Goal: Transaction & Acquisition: Book appointment/travel/reservation

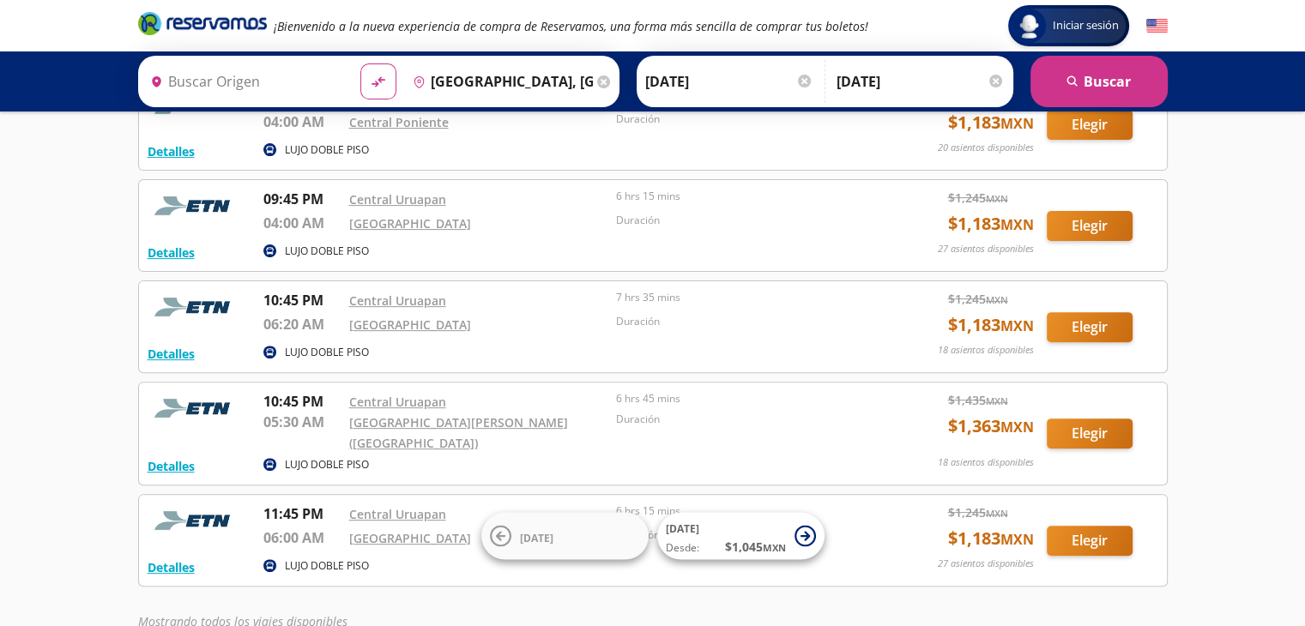
scroll to position [638, 0]
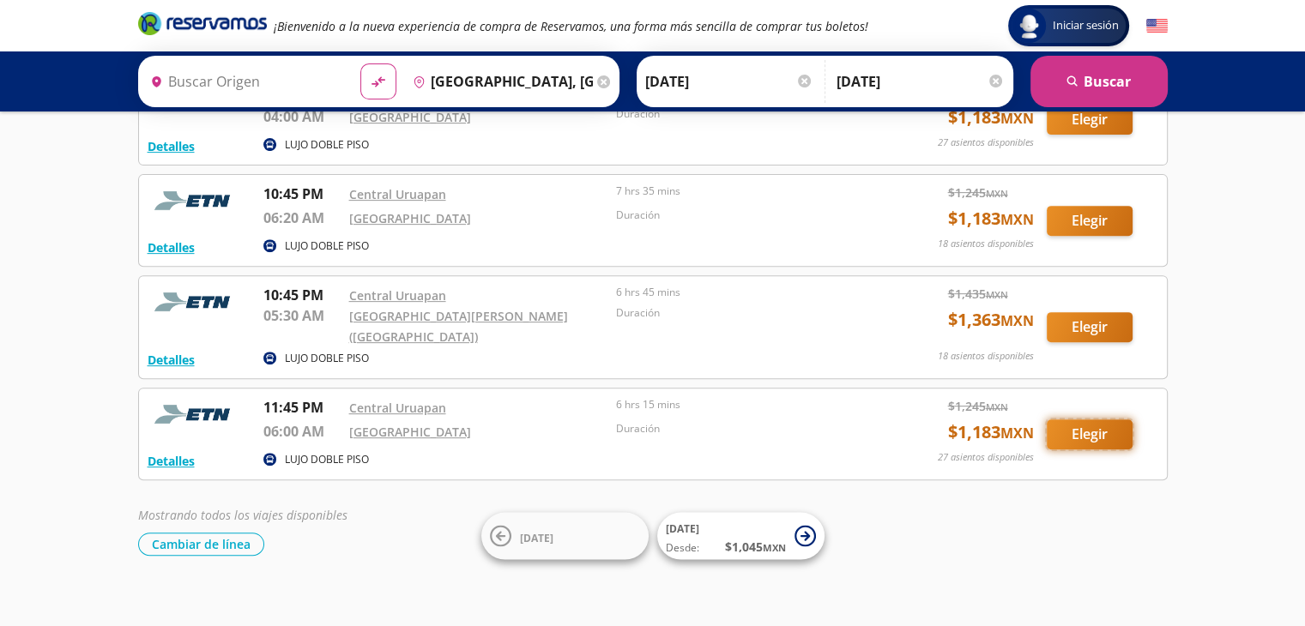
click at [1084, 426] on button "Elegir" at bounding box center [1090, 435] width 86 height 30
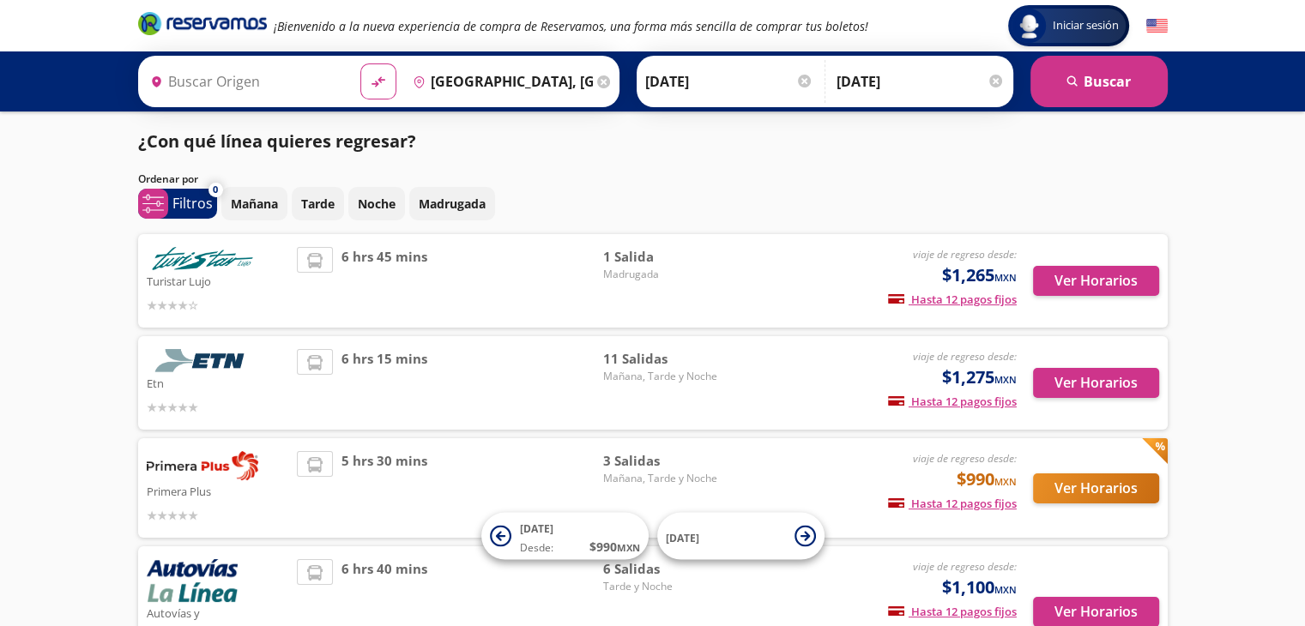
click at [744, 80] on input "[DATE]" at bounding box center [729, 81] width 168 height 43
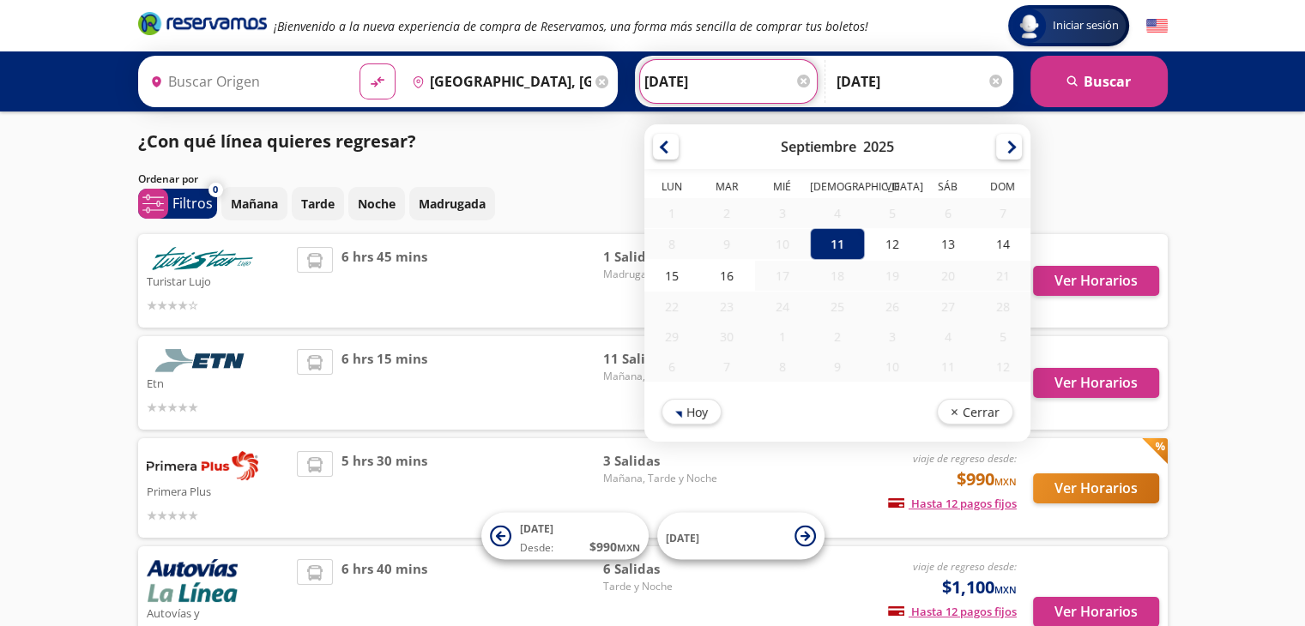
click at [952, 73] on input "[DATE]" at bounding box center [921, 81] width 168 height 43
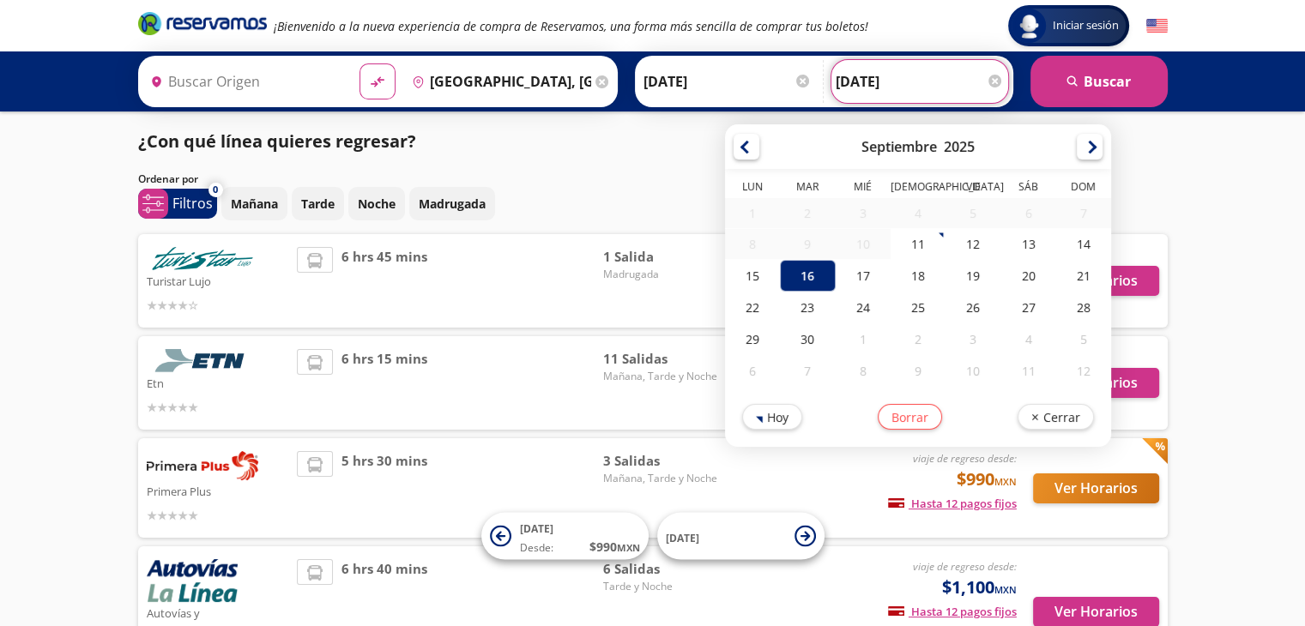
click at [662, 152] on div "¿Con qué línea quieres regresar?" at bounding box center [653, 142] width 1030 height 26
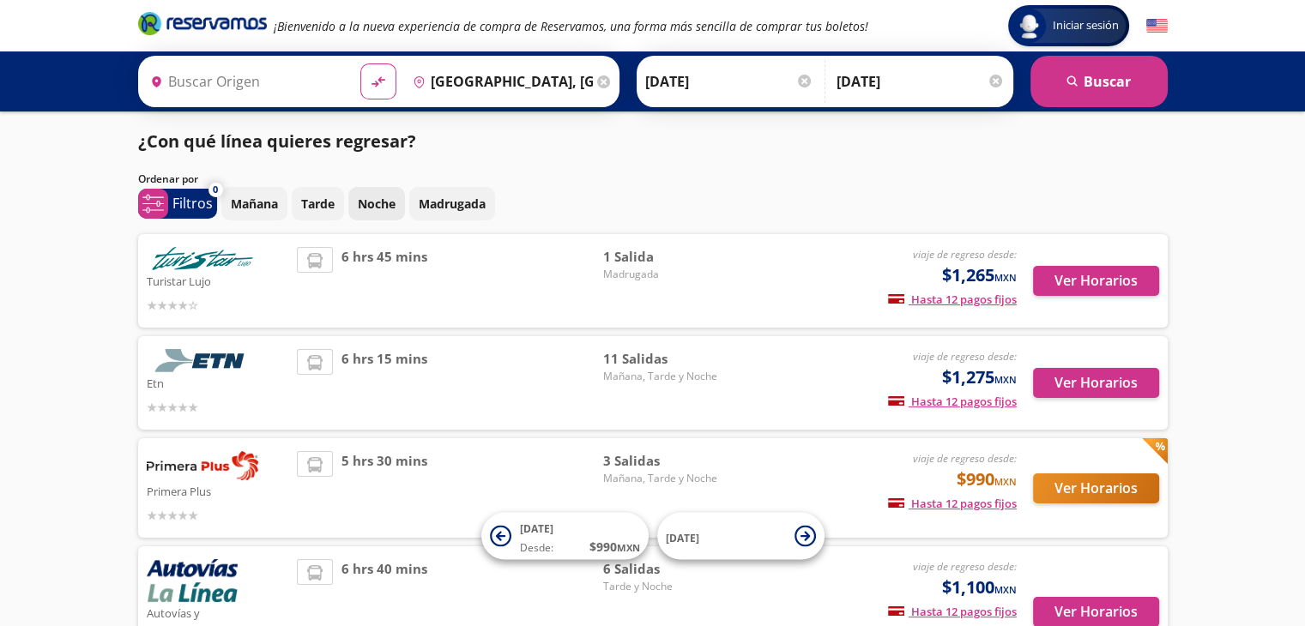
click at [371, 209] on p "Noche" at bounding box center [377, 204] width 38 height 18
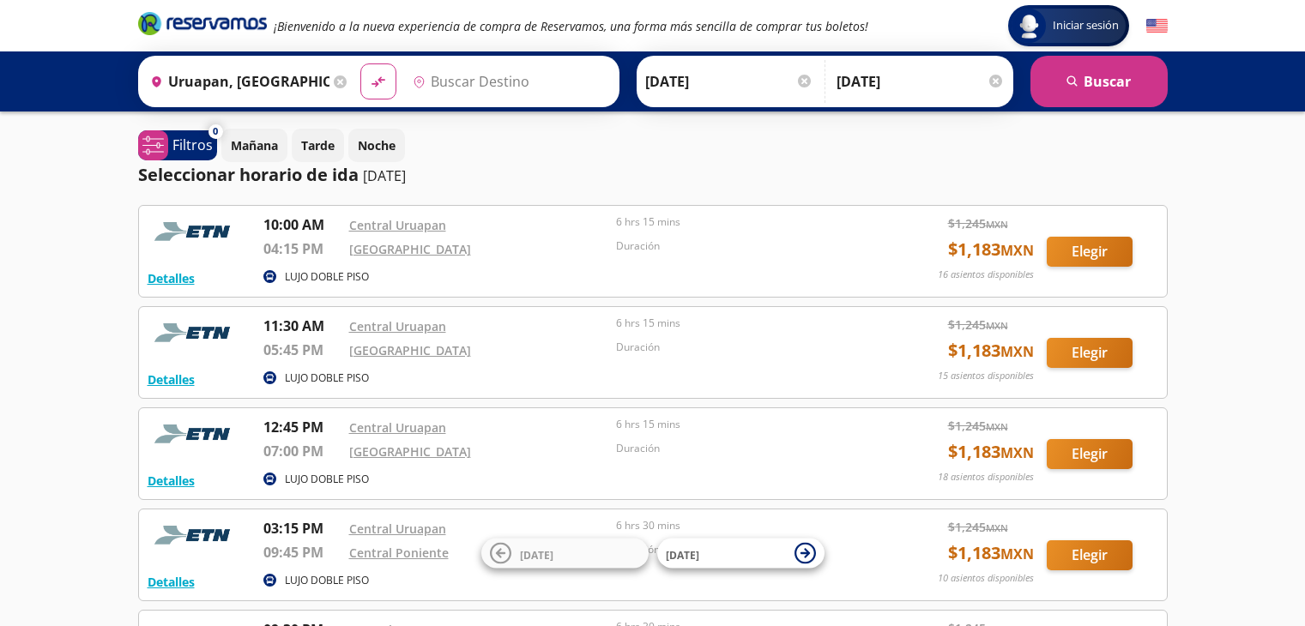
type input "[GEOGRAPHIC_DATA], [GEOGRAPHIC_DATA]"
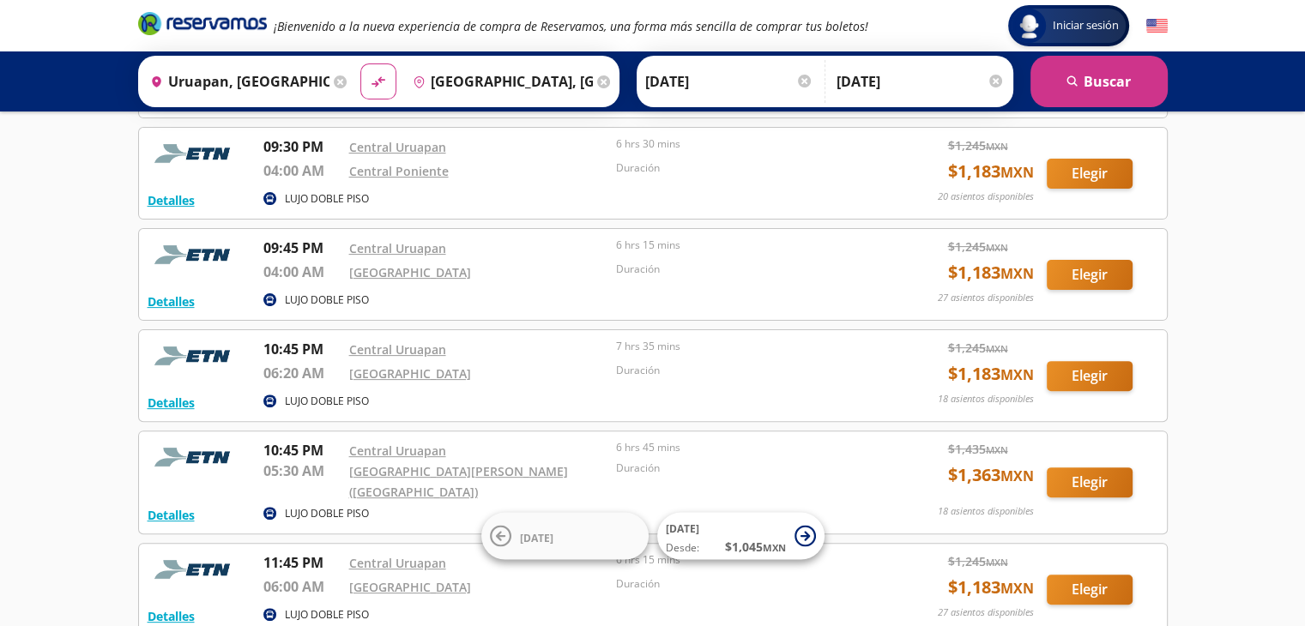
scroll to position [381, 0]
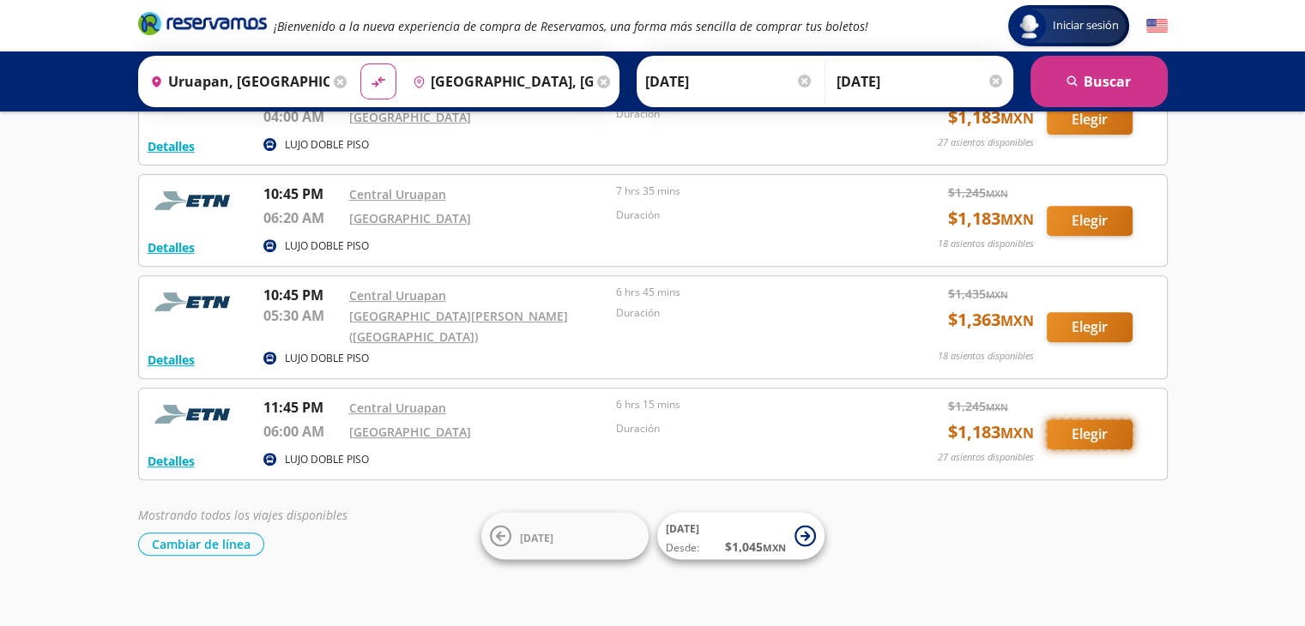
click at [1092, 420] on button "Elegir" at bounding box center [1090, 435] width 86 height 30
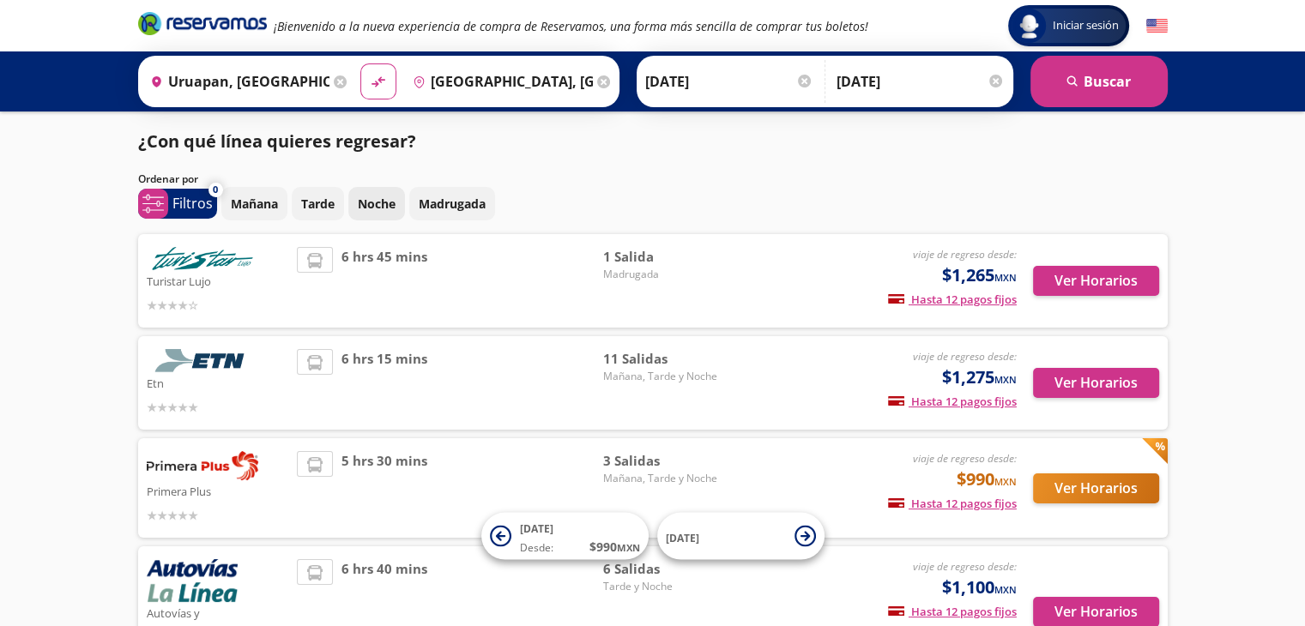
click at [385, 207] on p "Noche" at bounding box center [377, 204] width 38 height 18
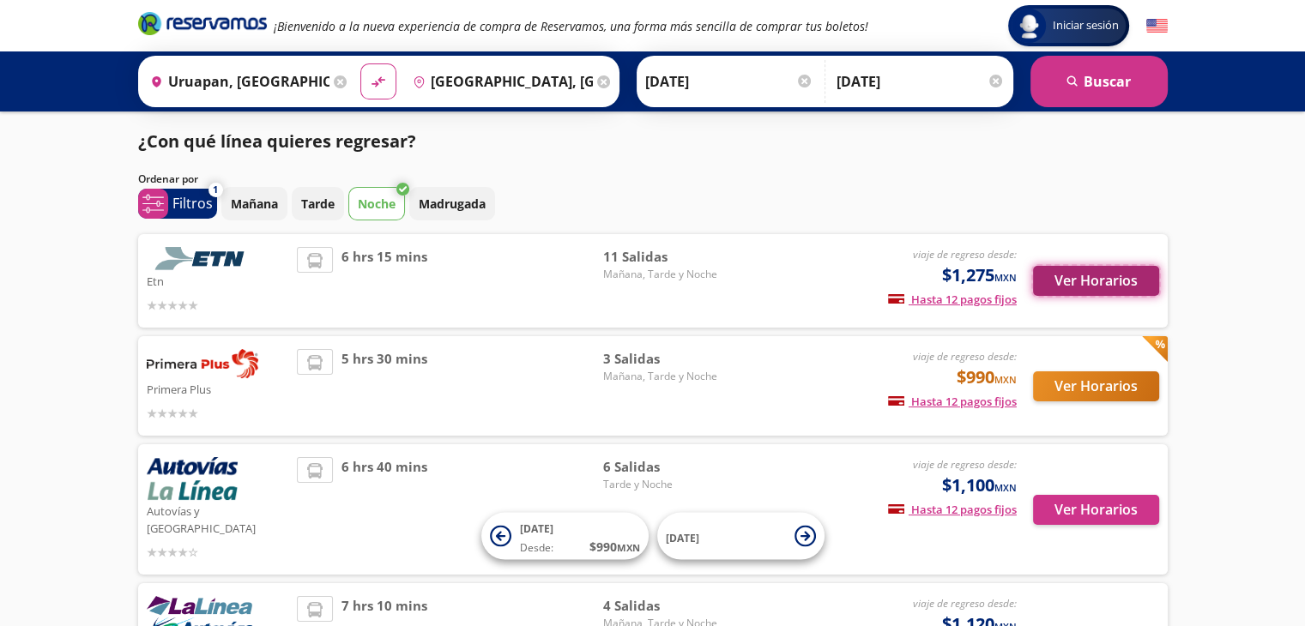
click at [1095, 286] on button "Ver Horarios" at bounding box center [1096, 281] width 126 height 30
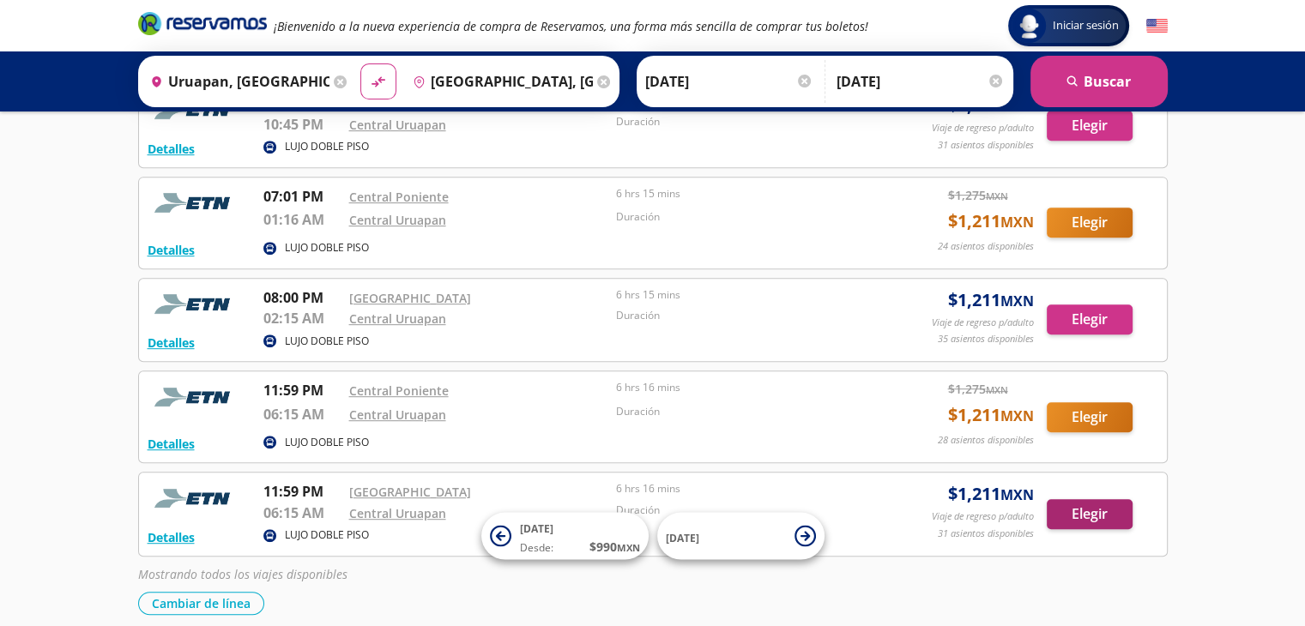
scroll to position [872, 0]
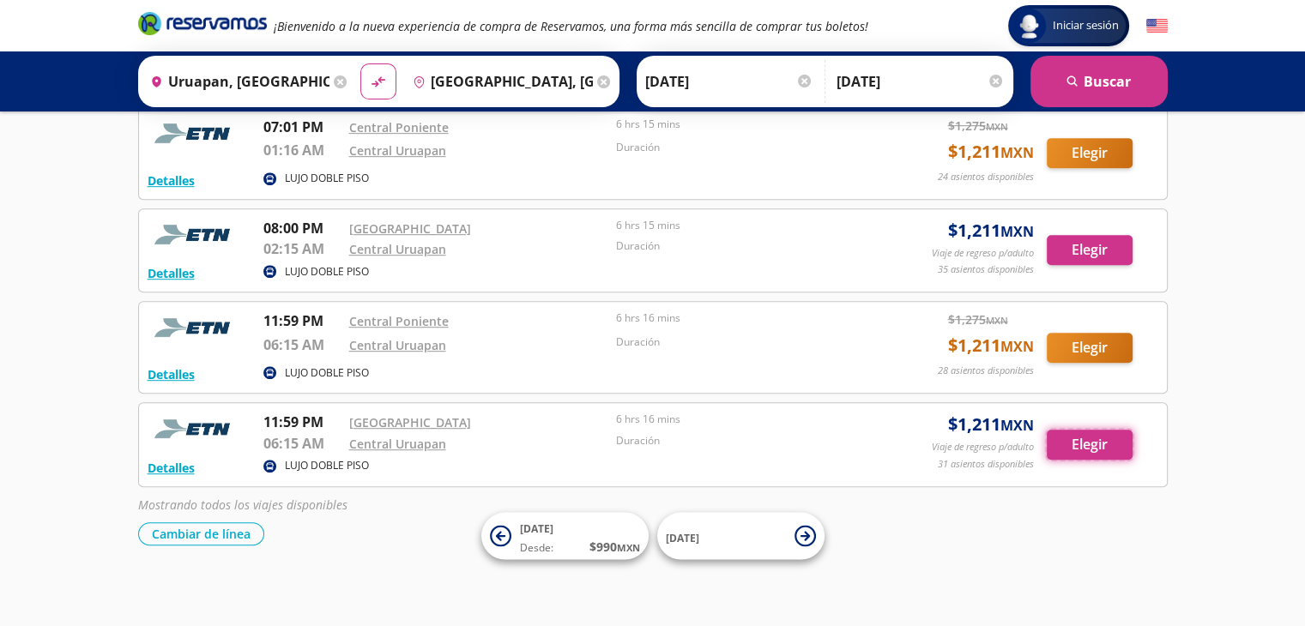
drag, startPoint x: 1072, startPoint y: 440, endPoint x: 420, endPoint y: 531, distance: 657.6
click at [1070, 435] on button "Elegir" at bounding box center [1090, 445] width 86 height 30
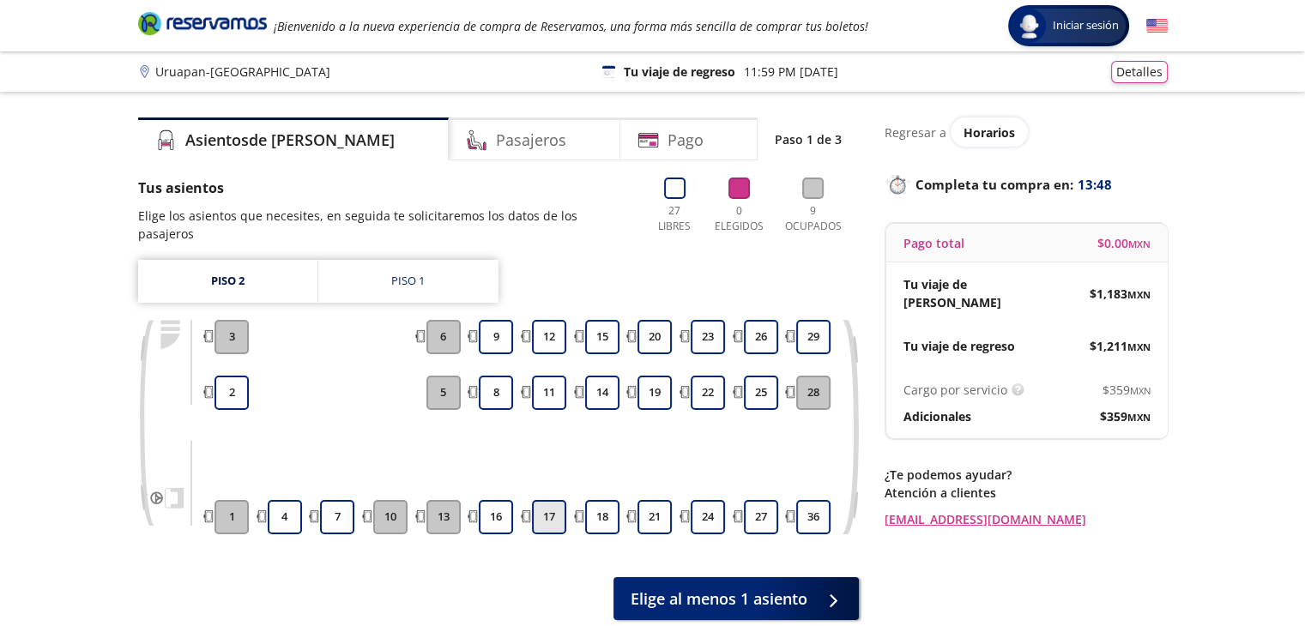
click at [544, 505] on button "17" at bounding box center [549, 517] width 34 height 34
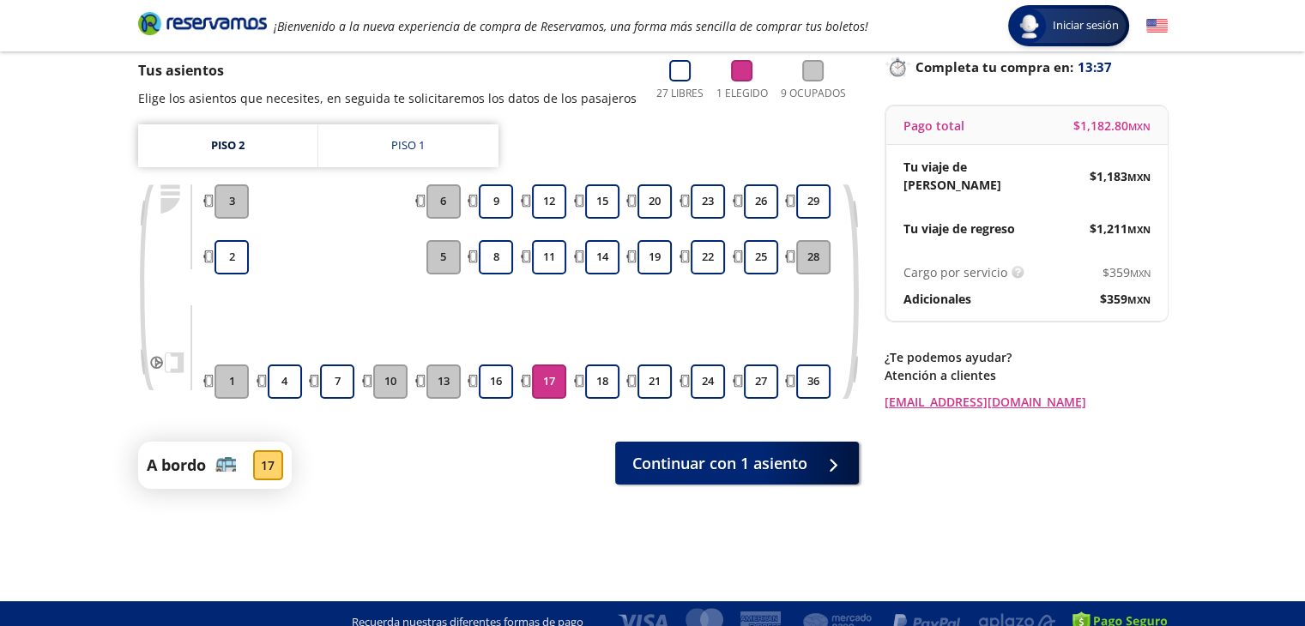
scroll to position [135, 0]
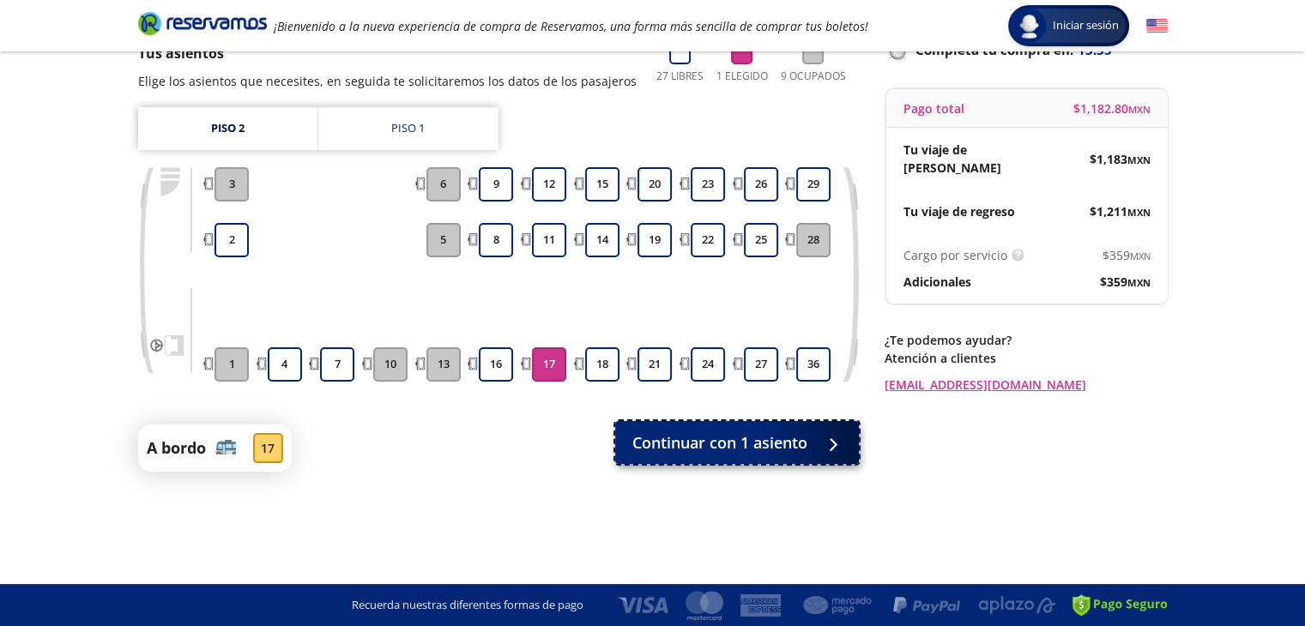
click at [771, 445] on span "Continuar con 1 asiento" at bounding box center [719, 443] width 175 height 23
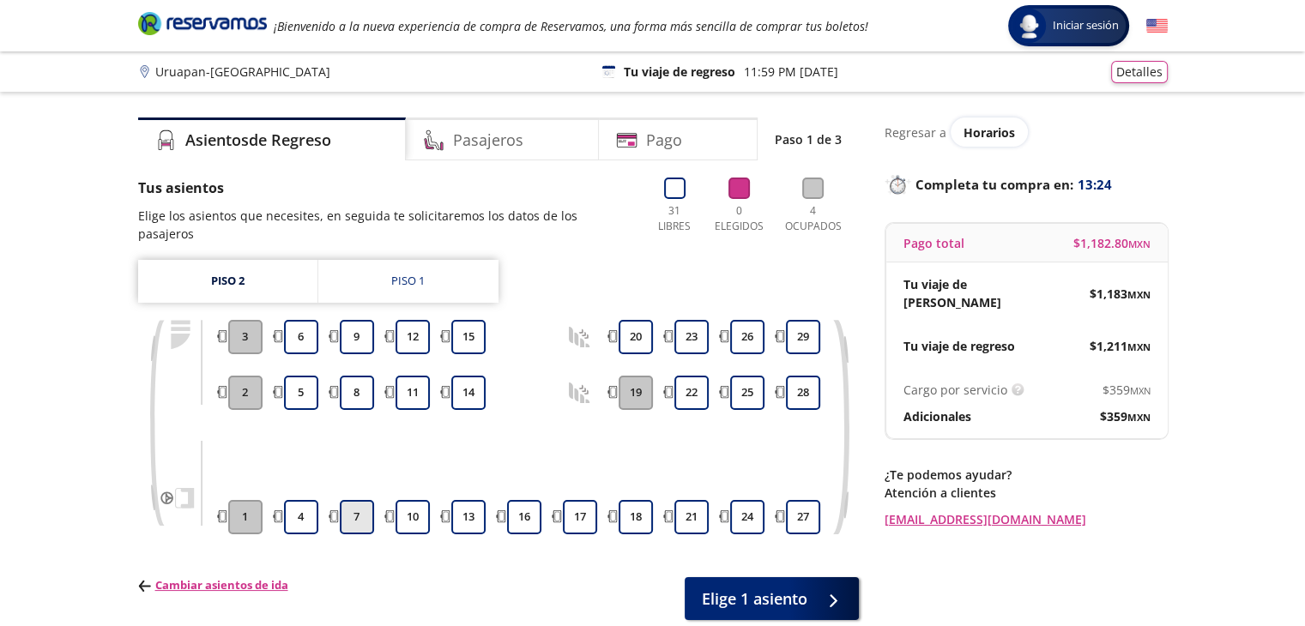
click at [354, 500] on button "7" at bounding box center [357, 517] width 34 height 34
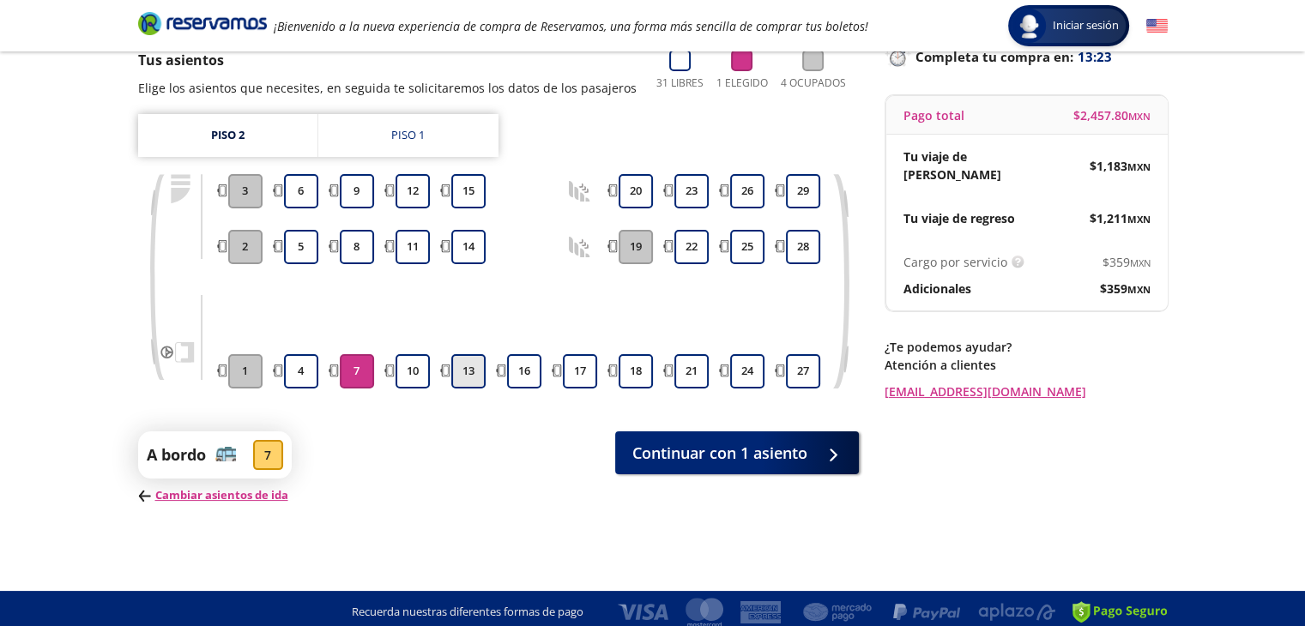
scroll to position [135, 0]
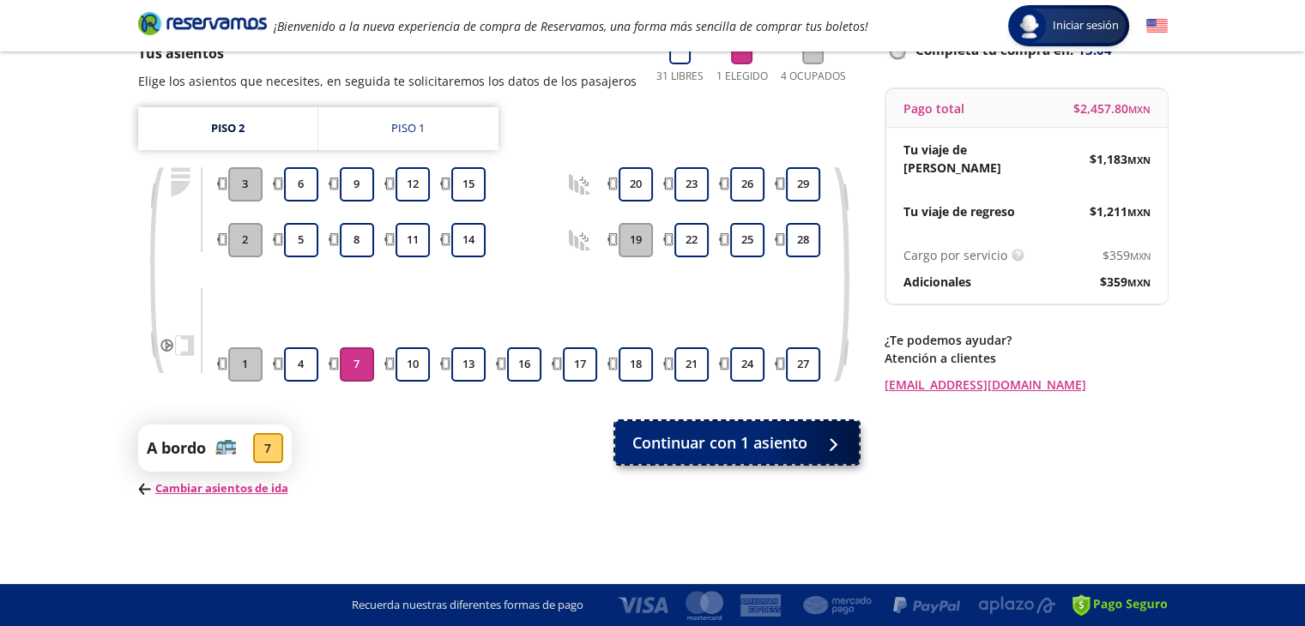
click at [716, 439] on span "Continuar con 1 asiento" at bounding box center [719, 443] width 175 height 23
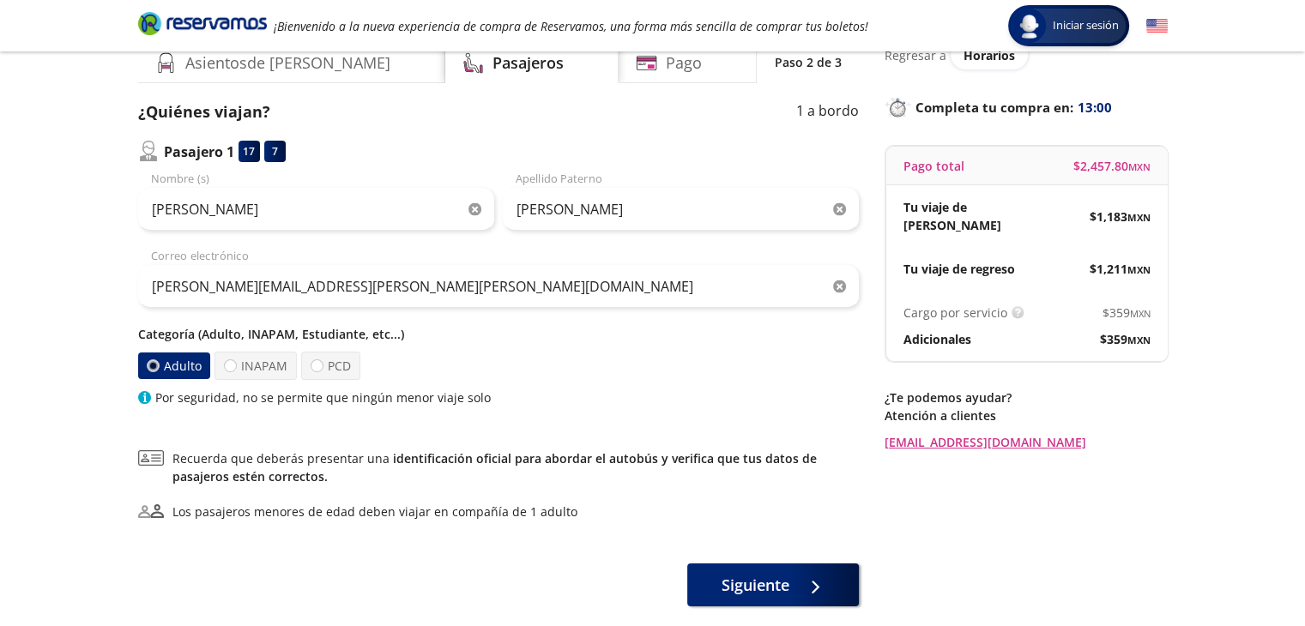
scroll to position [168, 0]
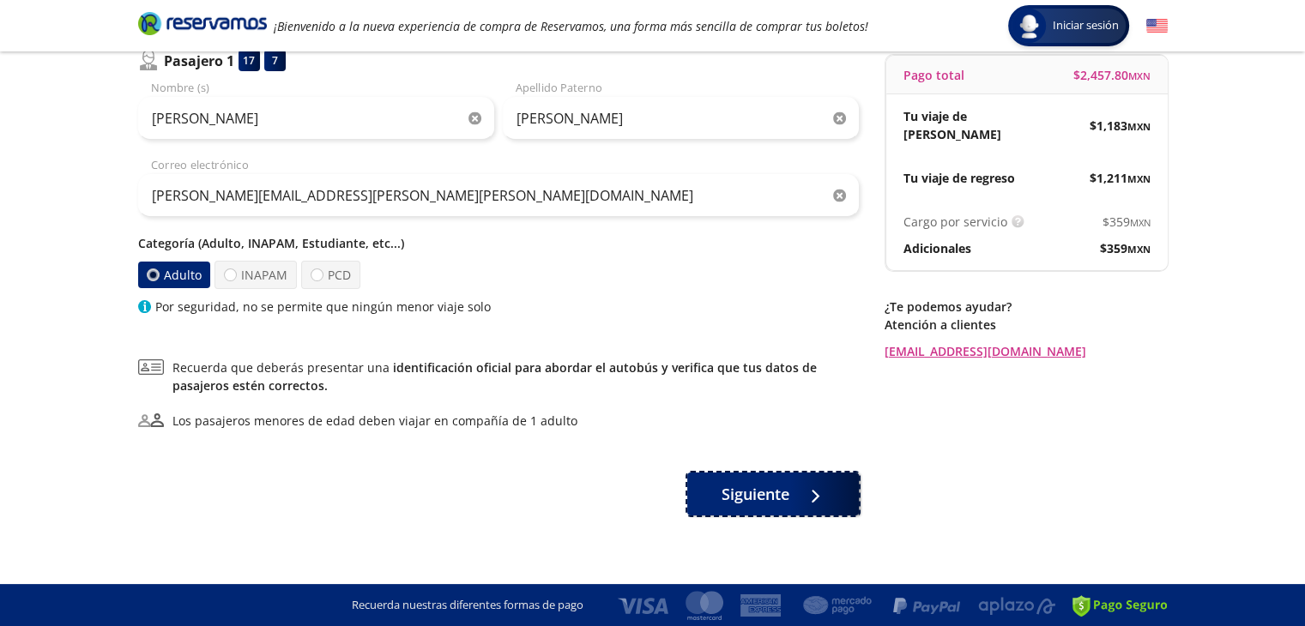
click at [772, 492] on span "Siguiente" at bounding box center [756, 494] width 68 height 23
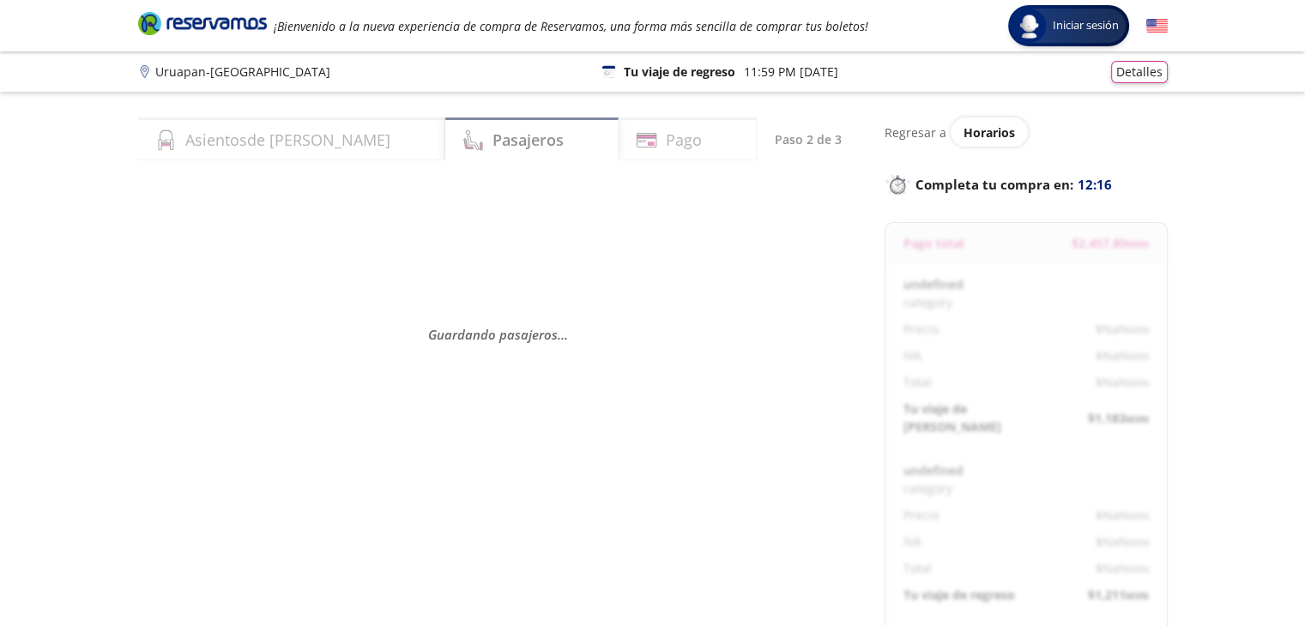
select select "MX"
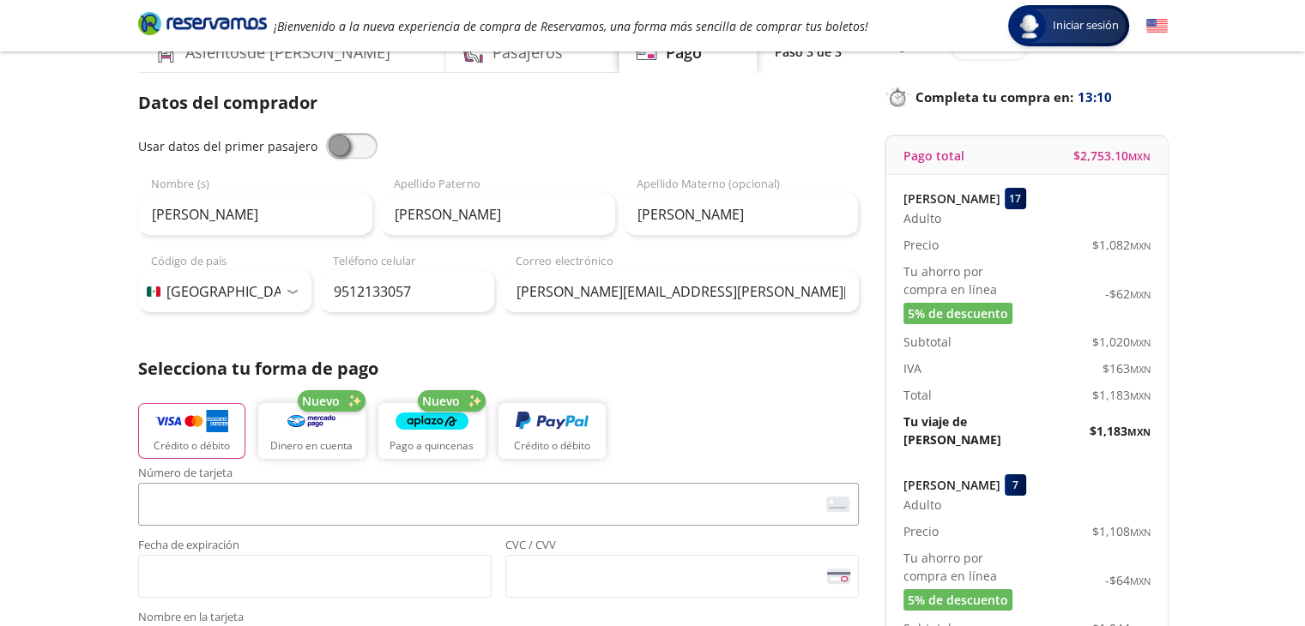
scroll to position [172, 0]
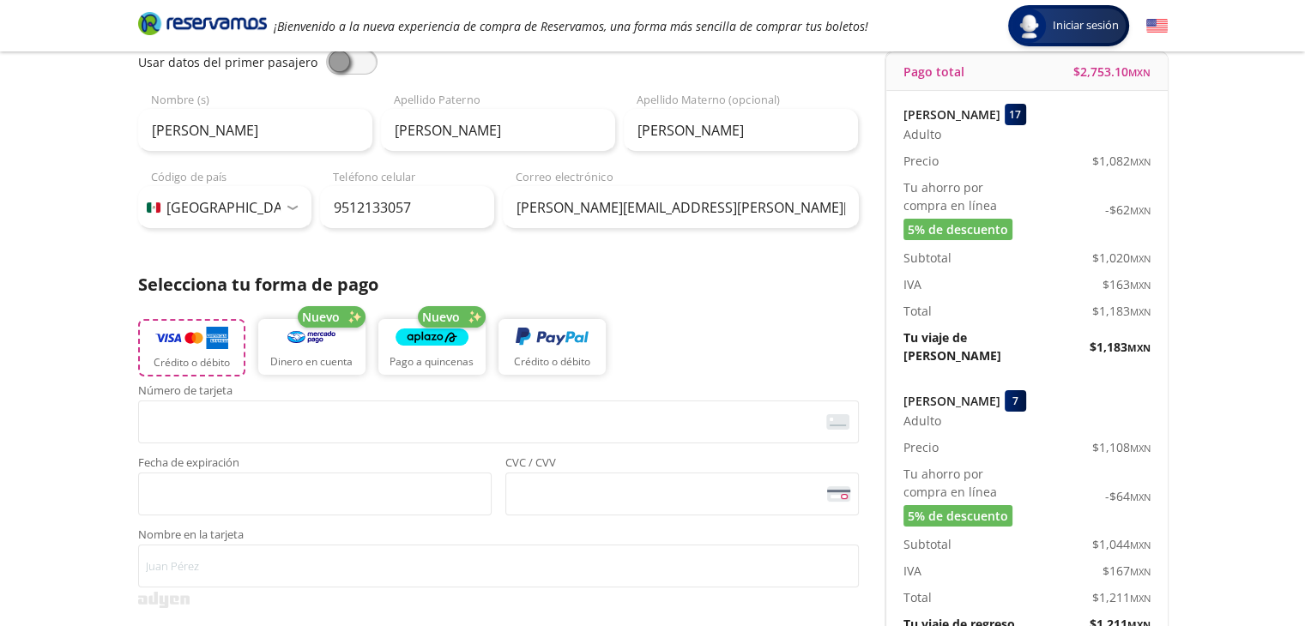
click at [203, 356] on p "Crédito o débito" at bounding box center [192, 362] width 76 height 15
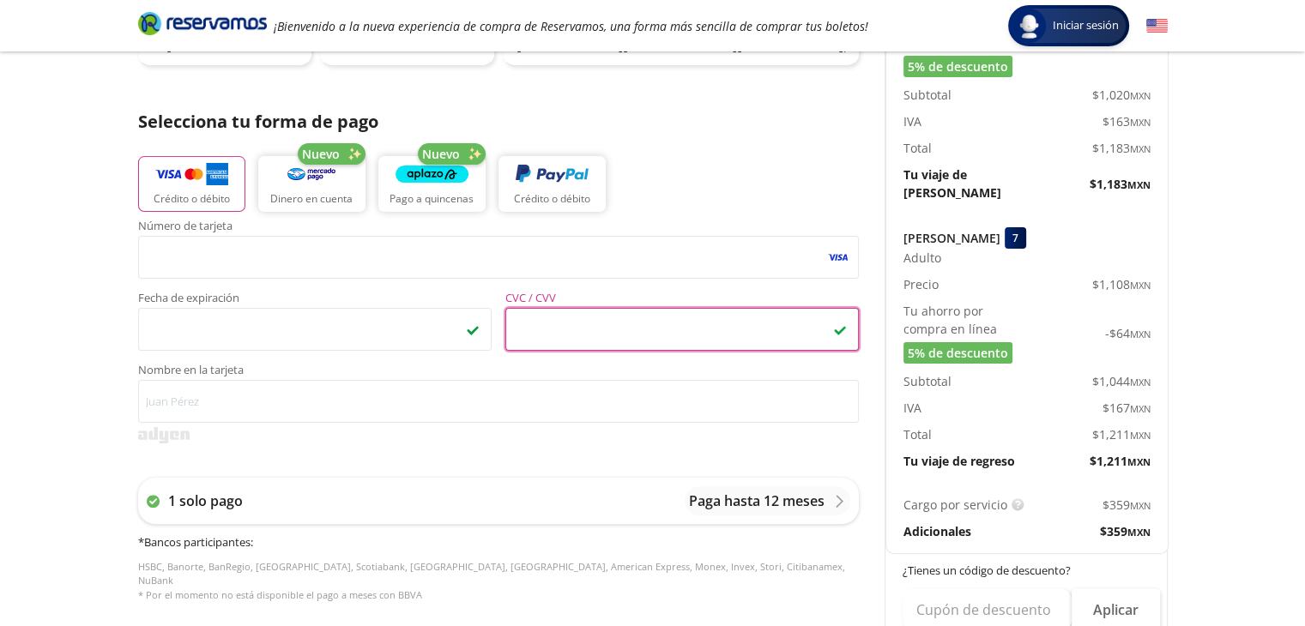
scroll to position [343, 0]
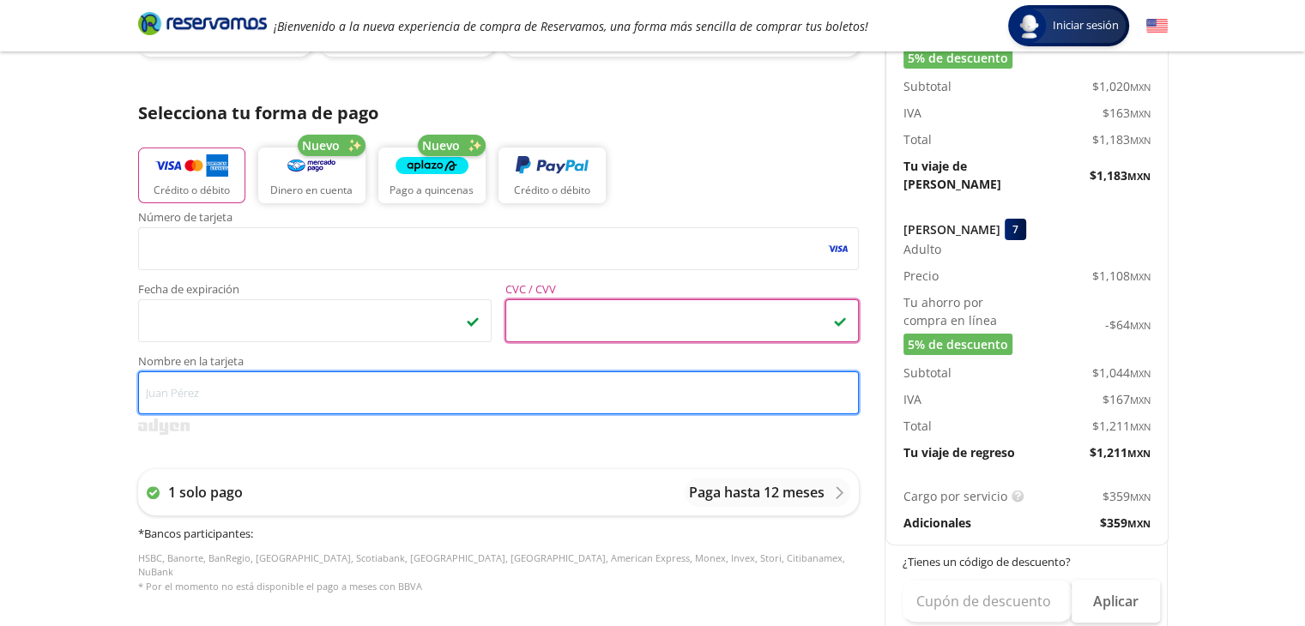
click at [187, 397] on input "Nombre en la tarjeta" at bounding box center [498, 393] width 721 height 43
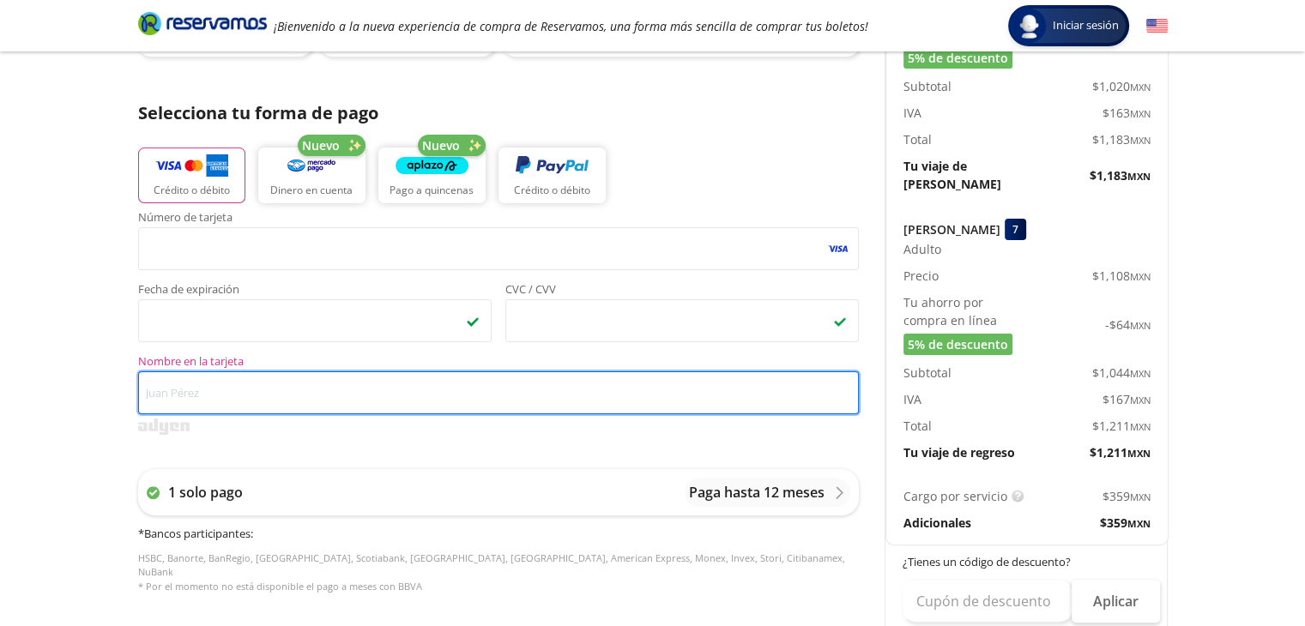
click at [233, 401] on input "Nombre en la tarjeta" at bounding box center [498, 393] width 721 height 43
type input "[PERSON_NAME]"
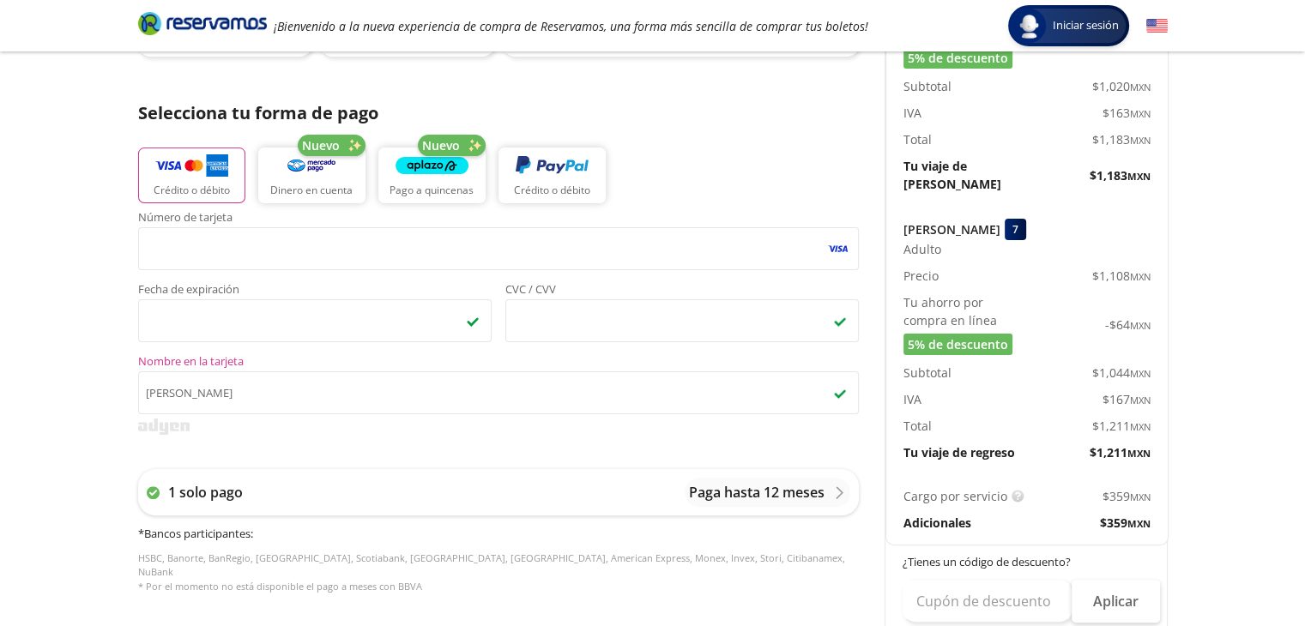
drag, startPoint x: 642, startPoint y: 451, endPoint x: 633, endPoint y: 440, distance: 13.4
click at [639, 447] on div "Número de tarjeta <p>Your browser does not support iframes.</p> Fecha de expira…" at bounding box center [498, 411] width 721 height 399
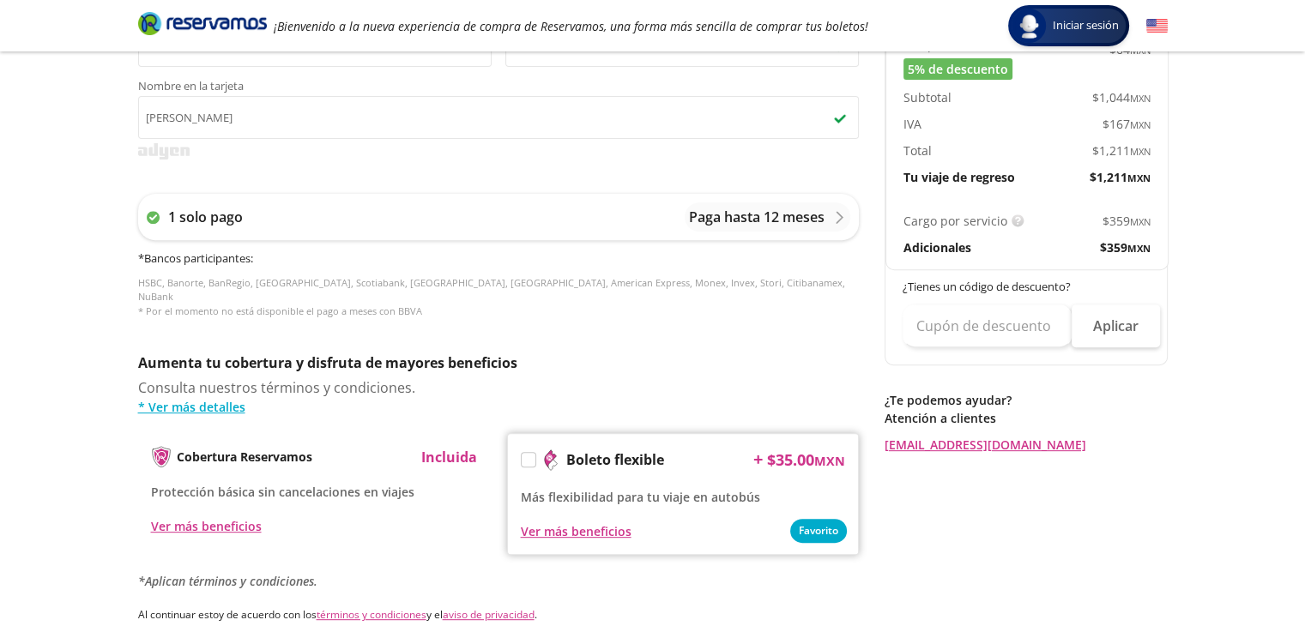
scroll to position [601, 0]
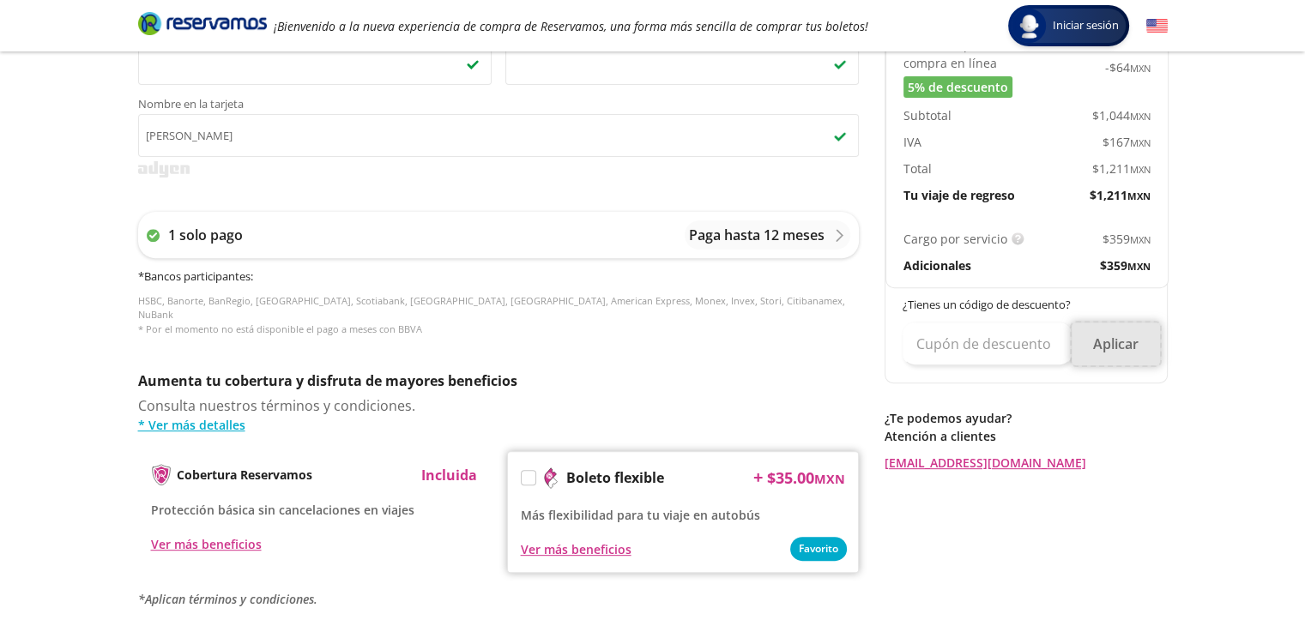
click at [1126, 330] on button "Aplicar" at bounding box center [1116, 344] width 88 height 43
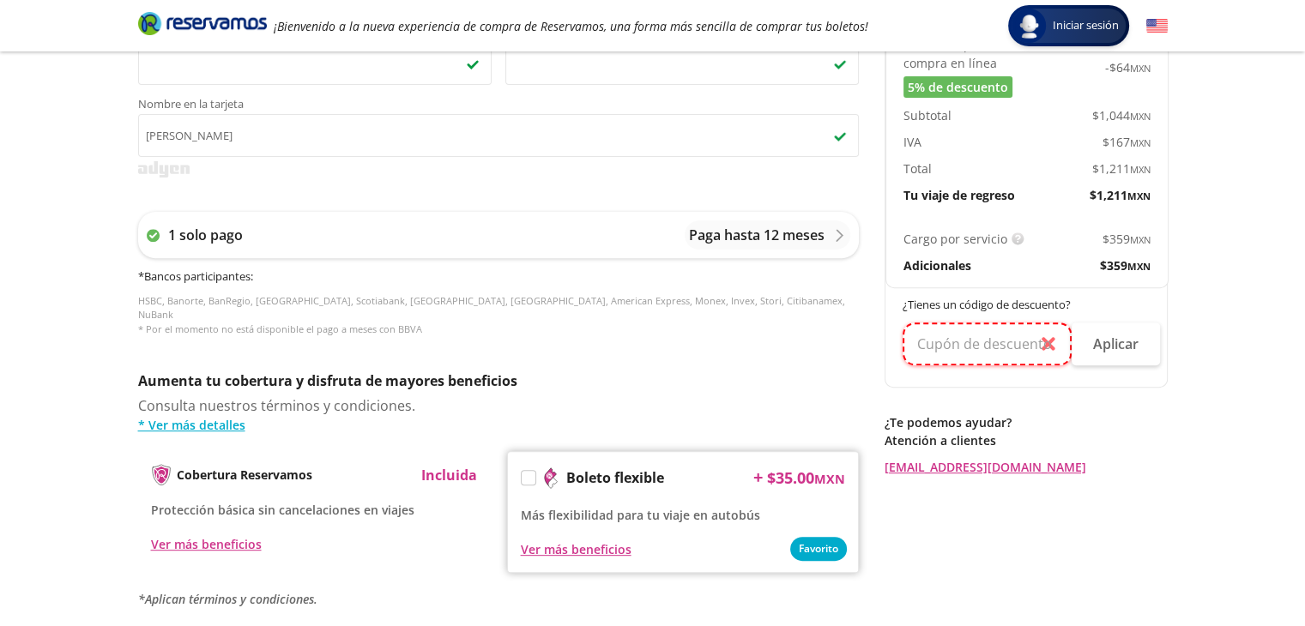
click at [1015, 329] on input "text" at bounding box center [987, 344] width 169 height 43
click at [1204, 298] on div "Group 9 Created with Sketch. Pago Uruapan - [GEOGRAPHIC_DATA] Iniciar sesión In…" at bounding box center [652, 110] width 1305 height 1422
click at [1133, 324] on button "Aplicar" at bounding box center [1116, 344] width 88 height 43
click at [1210, 324] on div "Group 9 Created with Sketch. Pago Uruapan - [GEOGRAPHIC_DATA] Iniciar sesión In…" at bounding box center [652, 110] width 1305 height 1422
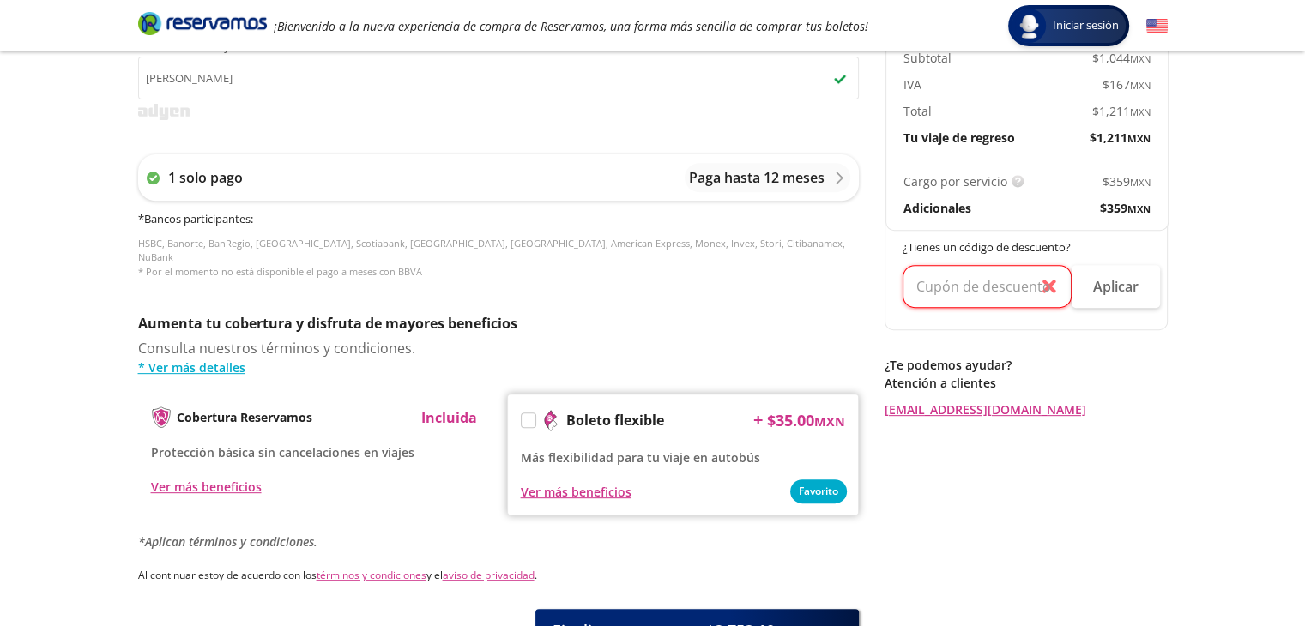
scroll to position [782, 0]
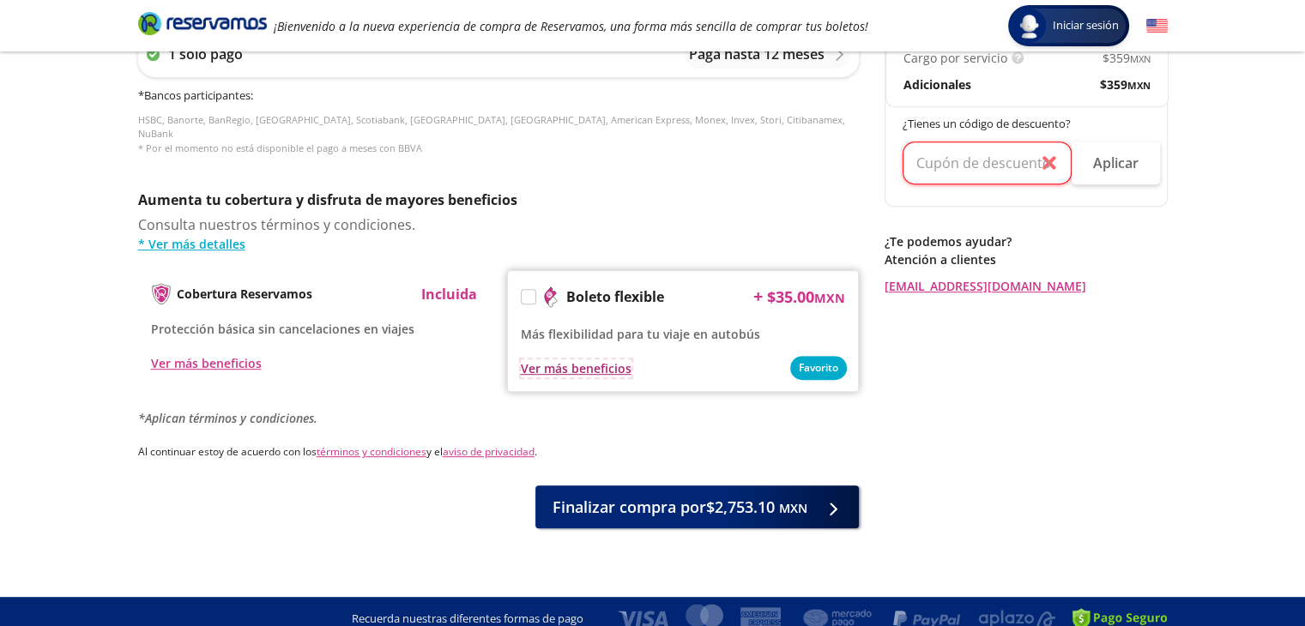
click at [563, 360] on div "Ver más beneficios" at bounding box center [576, 369] width 111 height 18
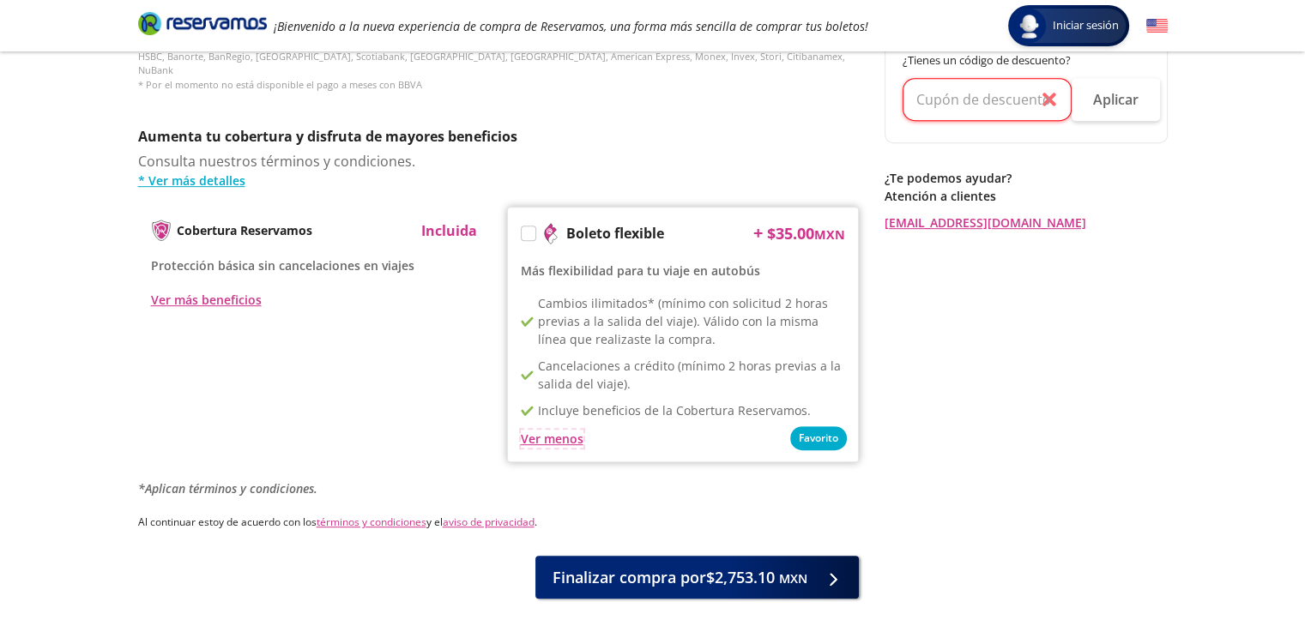
scroll to position [916, 0]
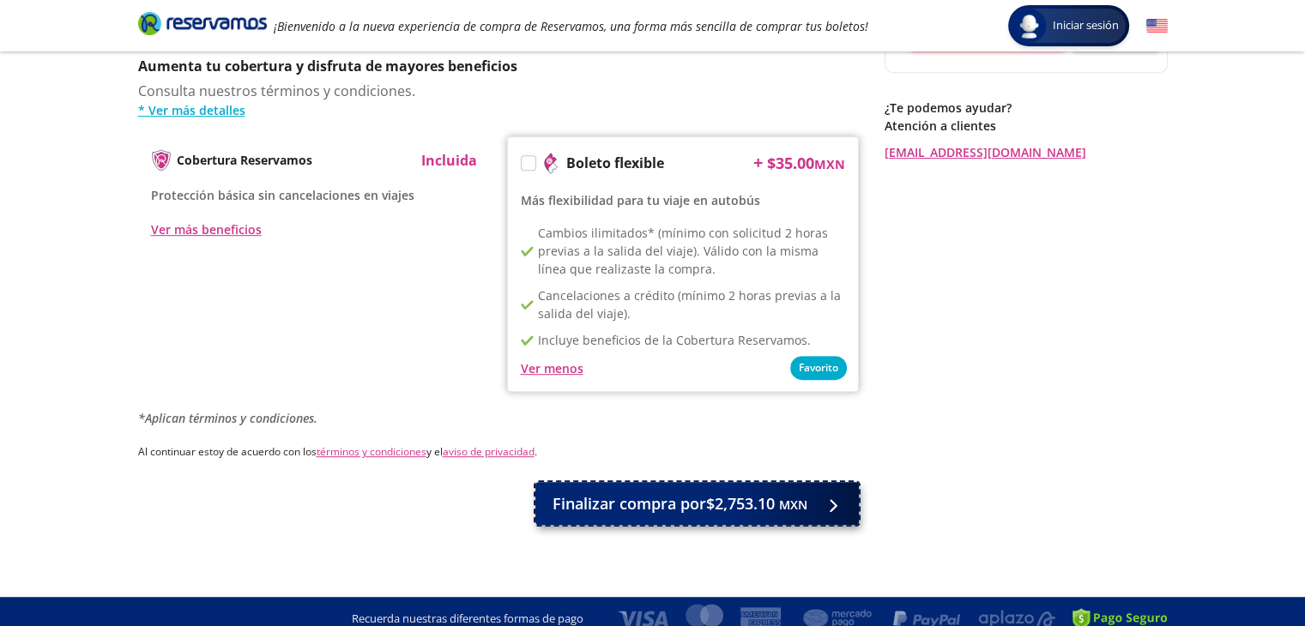
click at [733, 498] on span "Finalizar compra por $2,753.10 MXN" at bounding box center [680, 504] width 255 height 23
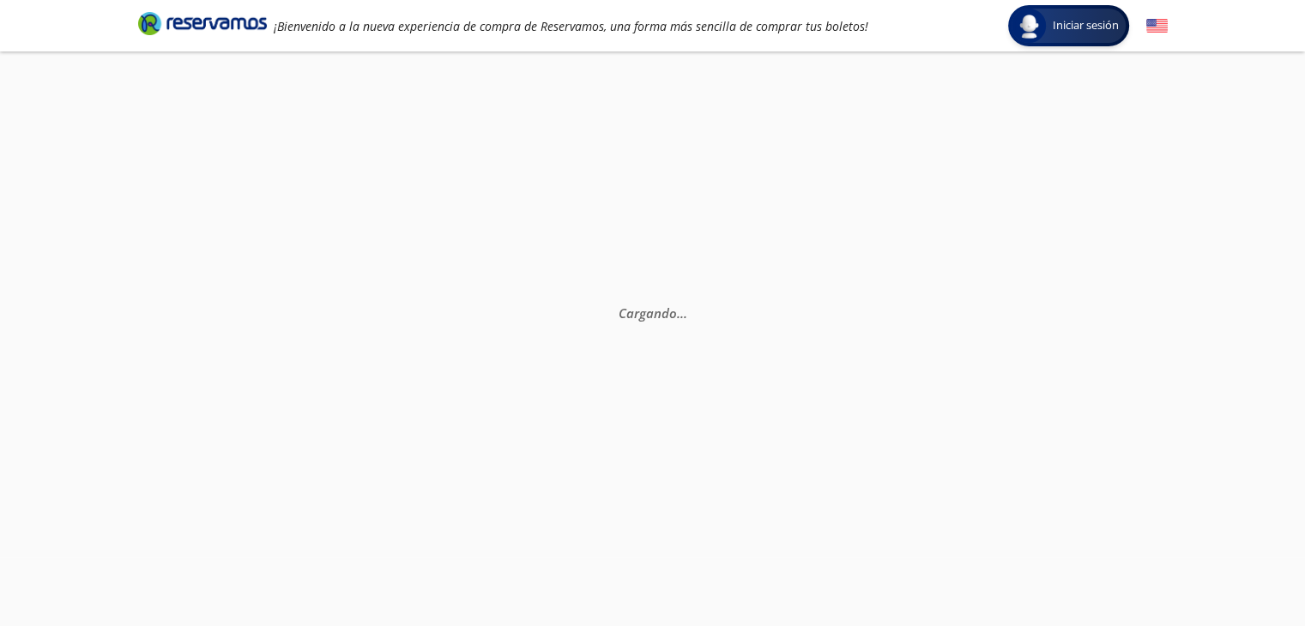
scroll to position [0, 0]
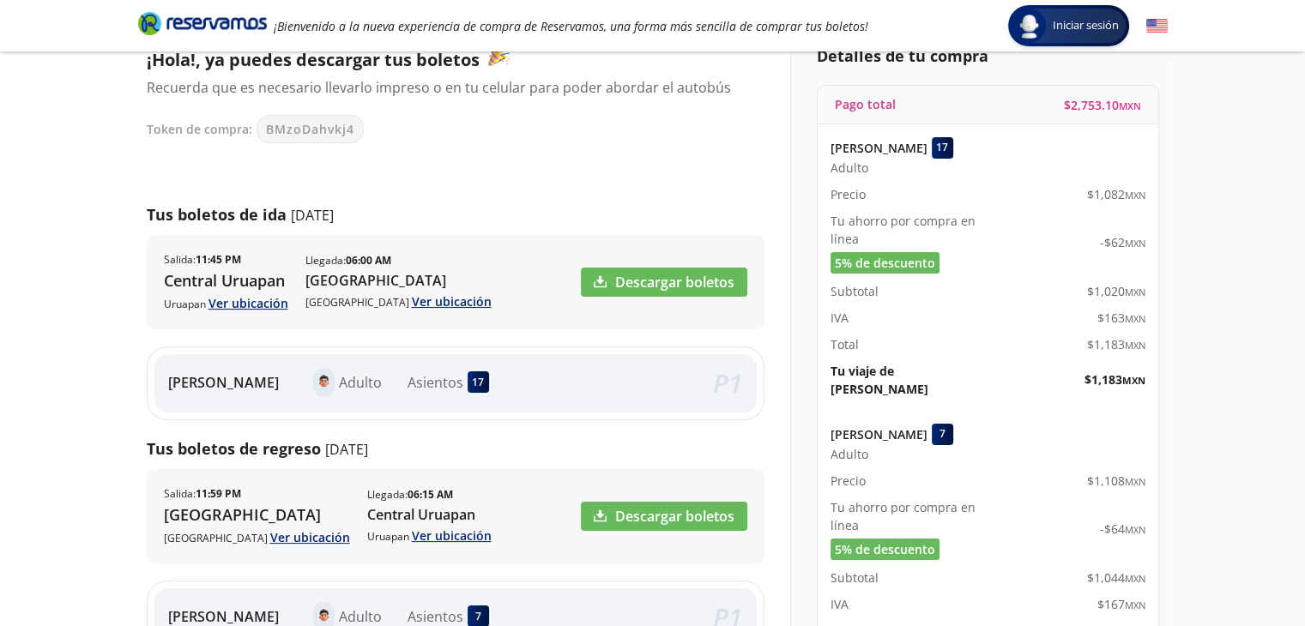
scroll to position [172, 0]
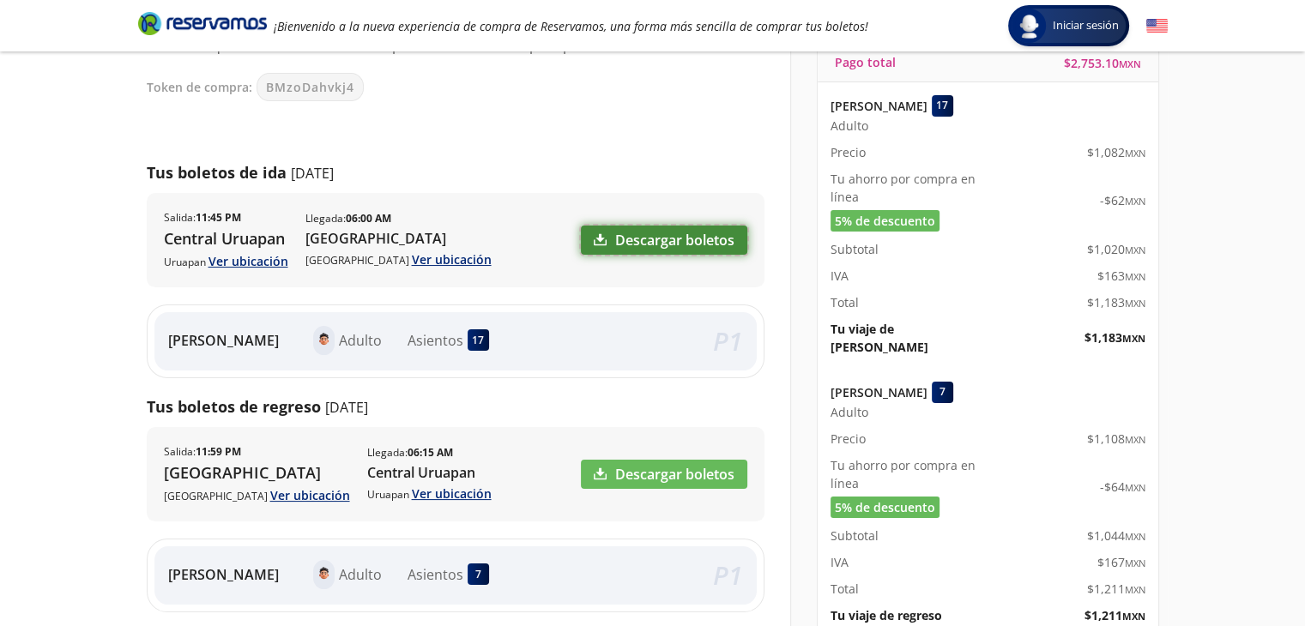
click at [625, 237] on link "Descargar boletos" at bounding box center [664, 240] width 166 height 29
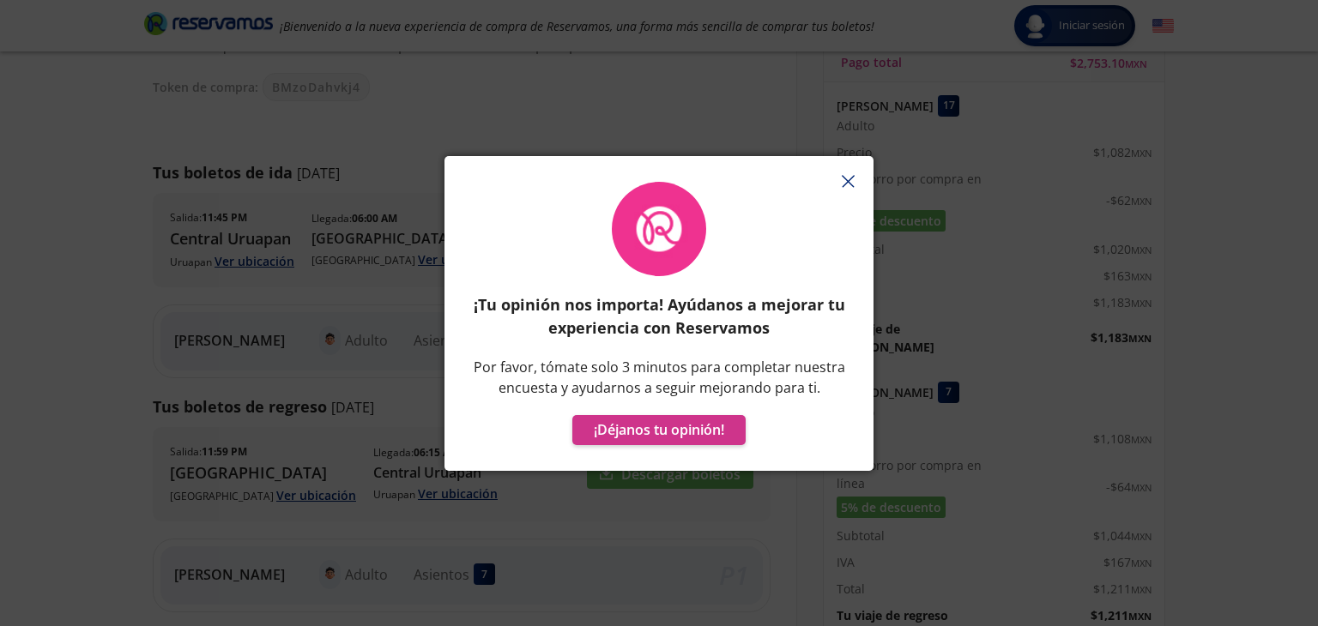
click at [851, 178] on icon "button" at bounding box center [848, 181] width 13 height 13
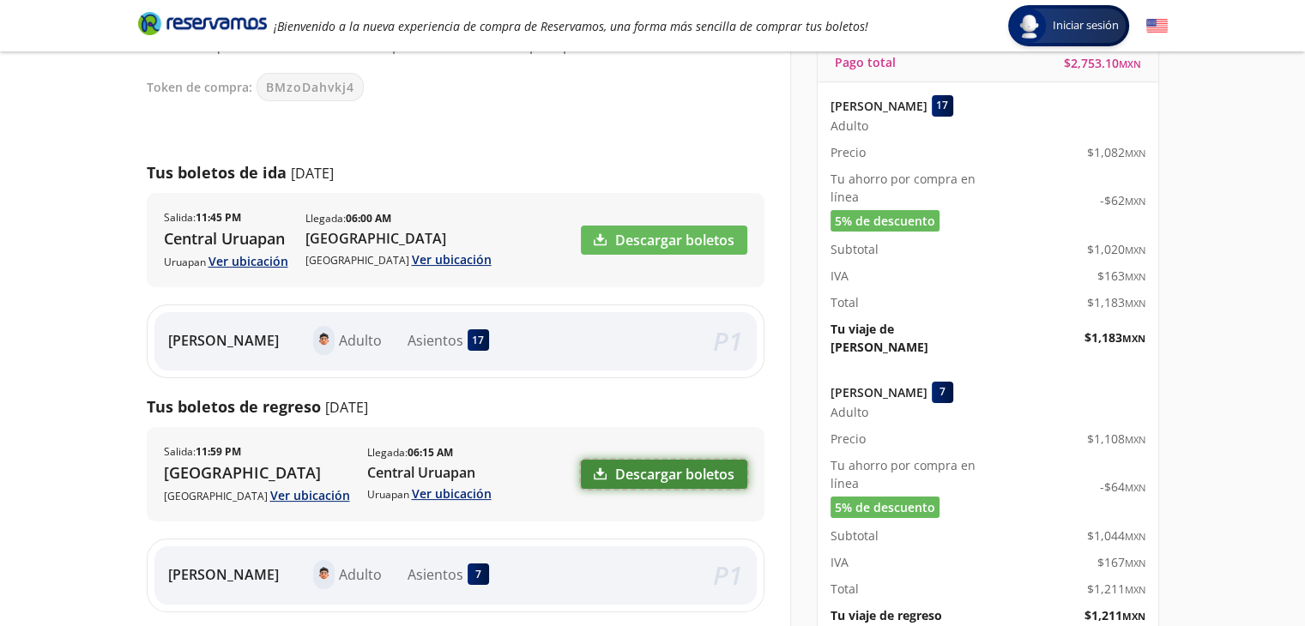
click at [655, 469] on link "Descargar boletos" at bounding box center [664, 474] width 166 height 29
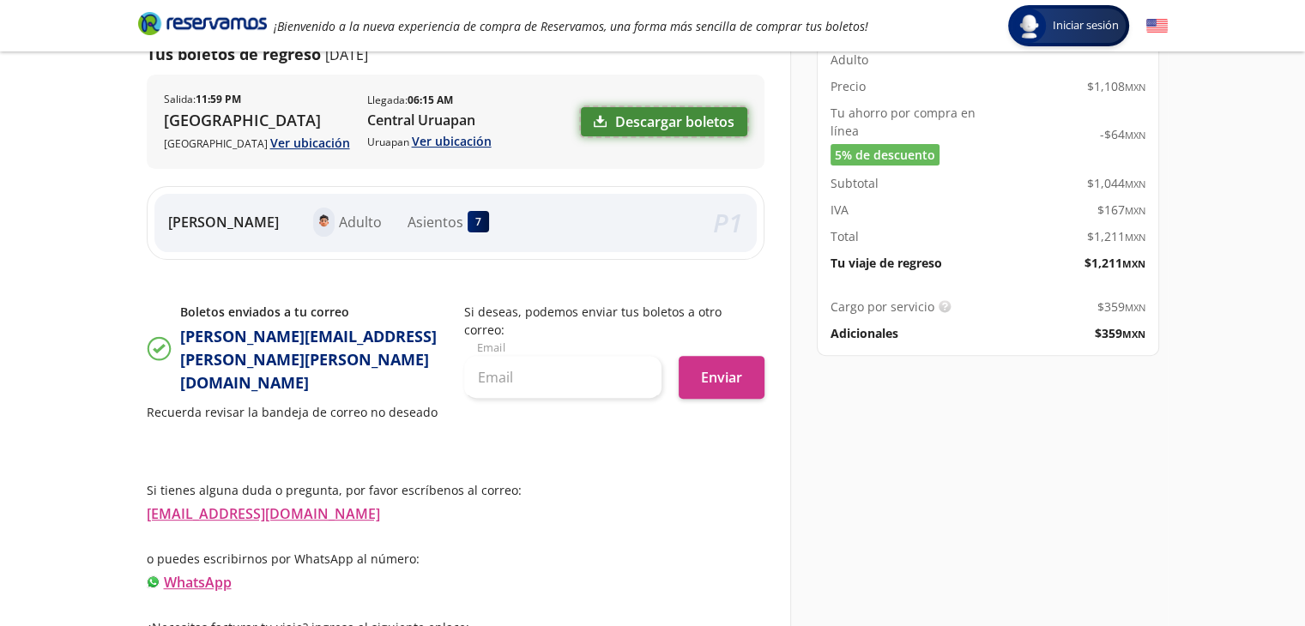
scroll to position [526, 0]
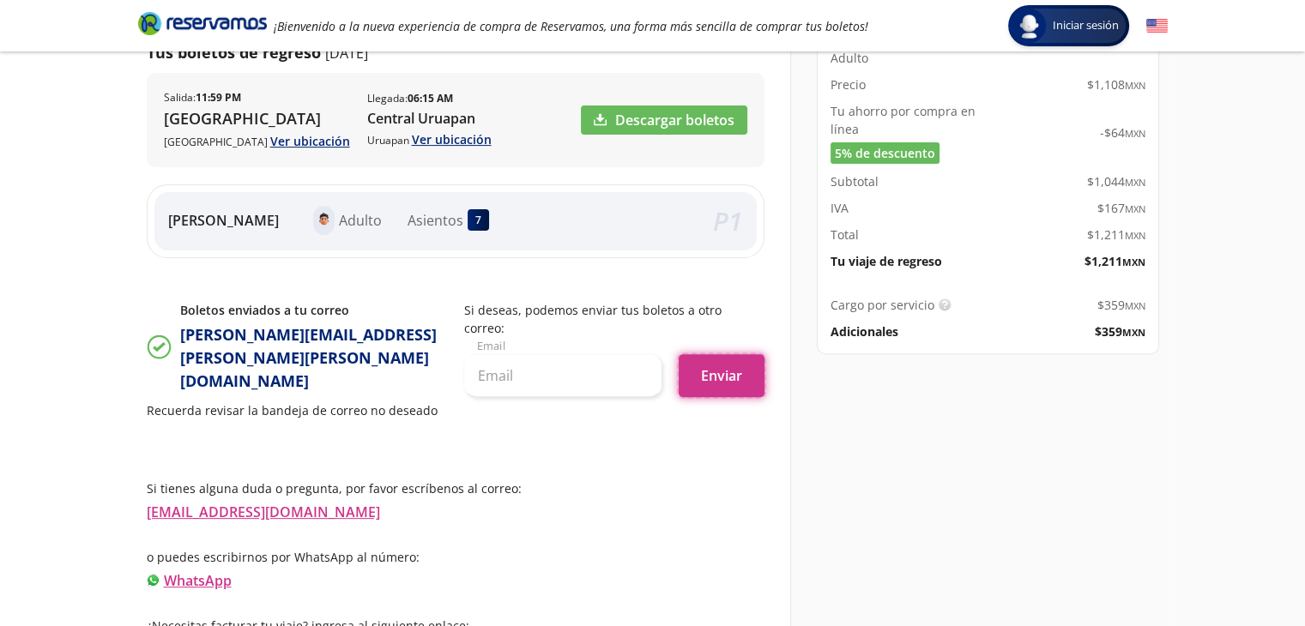
drag, startPoint x: 715, startPoint y: 358, endPoint x: 725, endPoint y: 379, distance: 23.8
click at [715, 358] on button "Enviar" at bounding box center [722, 375] width 86 height 43
click at [277, 396] on div "¡Hola!, ya puedes descargar tus boletos Recuerda que es necesario llevarlo impr…" at bounding box center [456, 154] width 618 height 1012
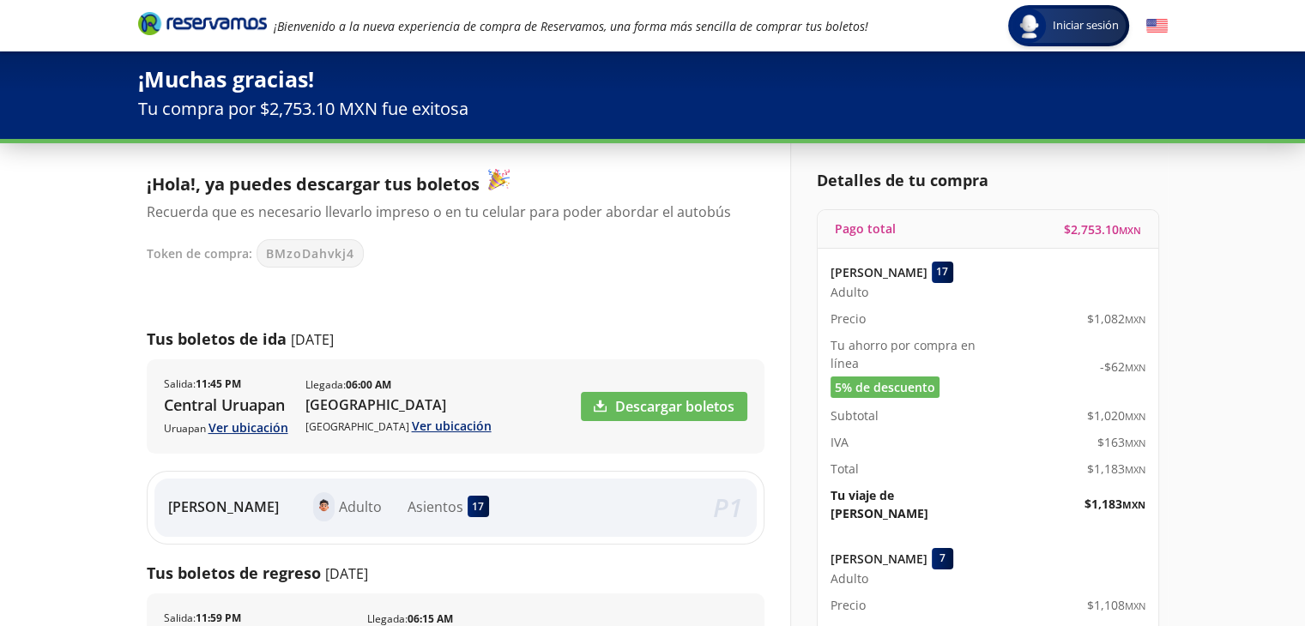
scroll to position [0, 0]
